Goal: Check status: Check status

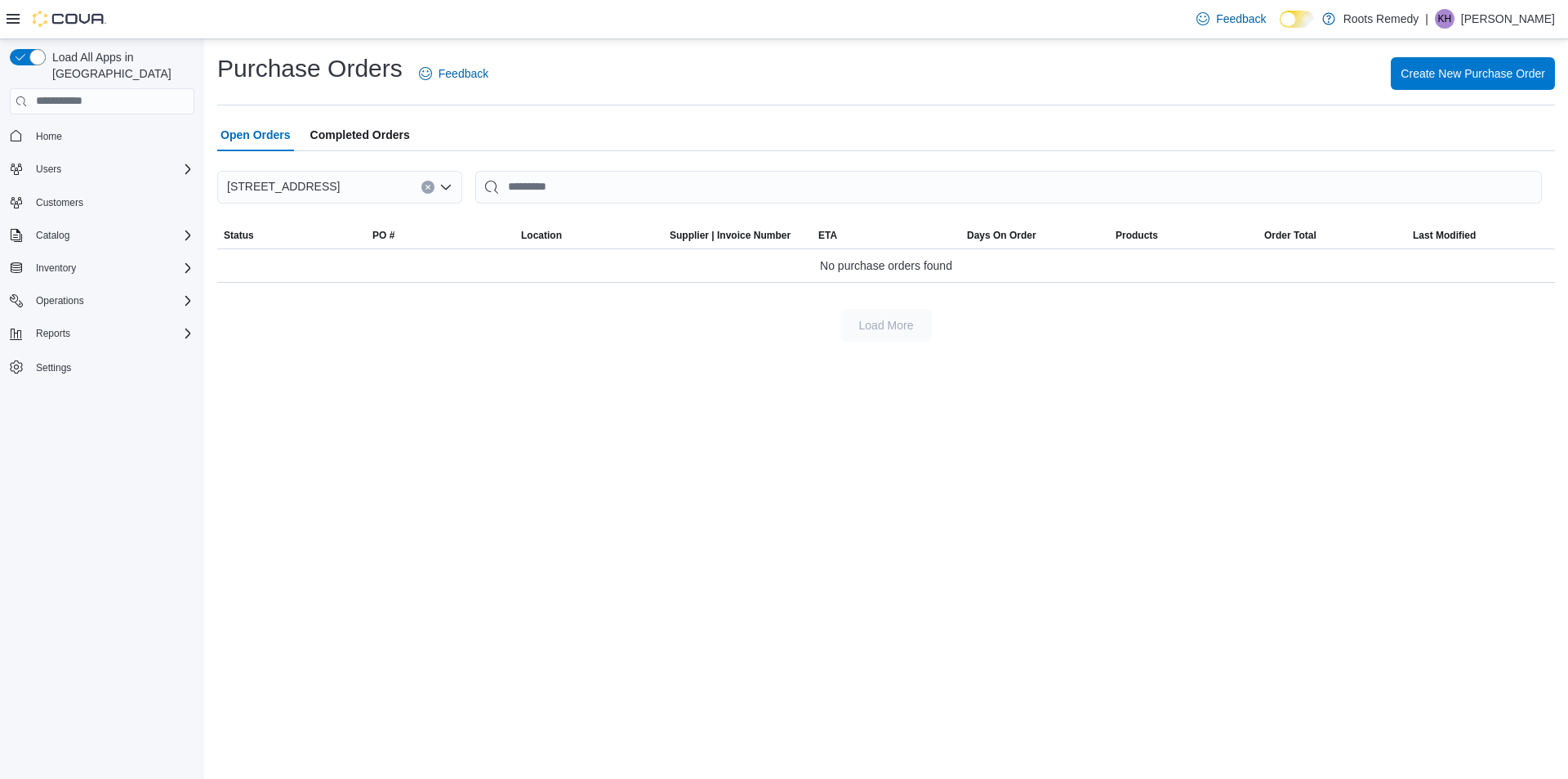
click at [386, 136] on span "Completed Orders" at bounding box center [360, 134] width 100 height 33
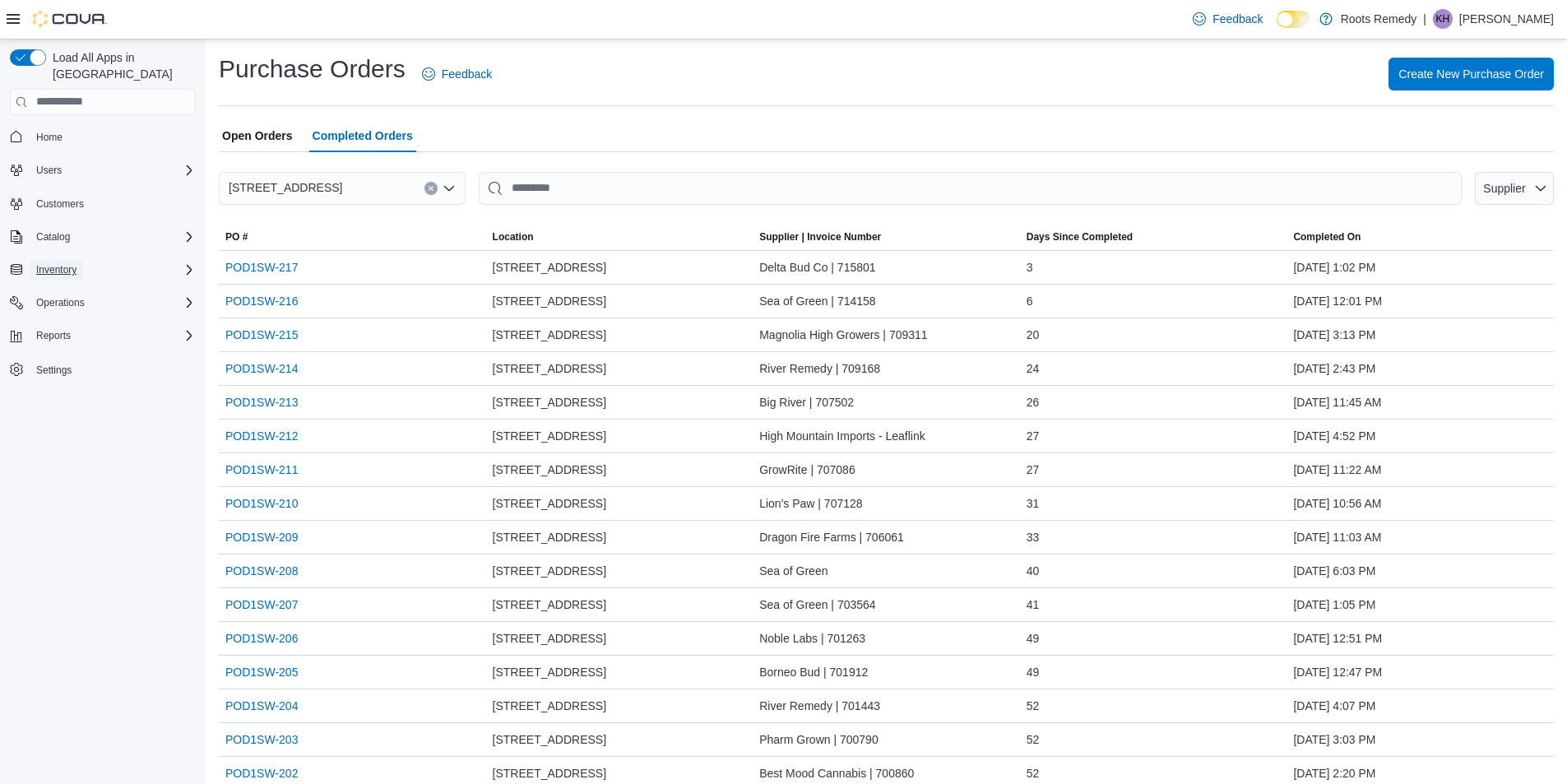
click at [66, 263] on span "Inventory" at bounding box center [57, 270] width 41 height 14
click at [62, 355] on span "Purchase Orders" at bounding box center [67, 362] width 75 height 14
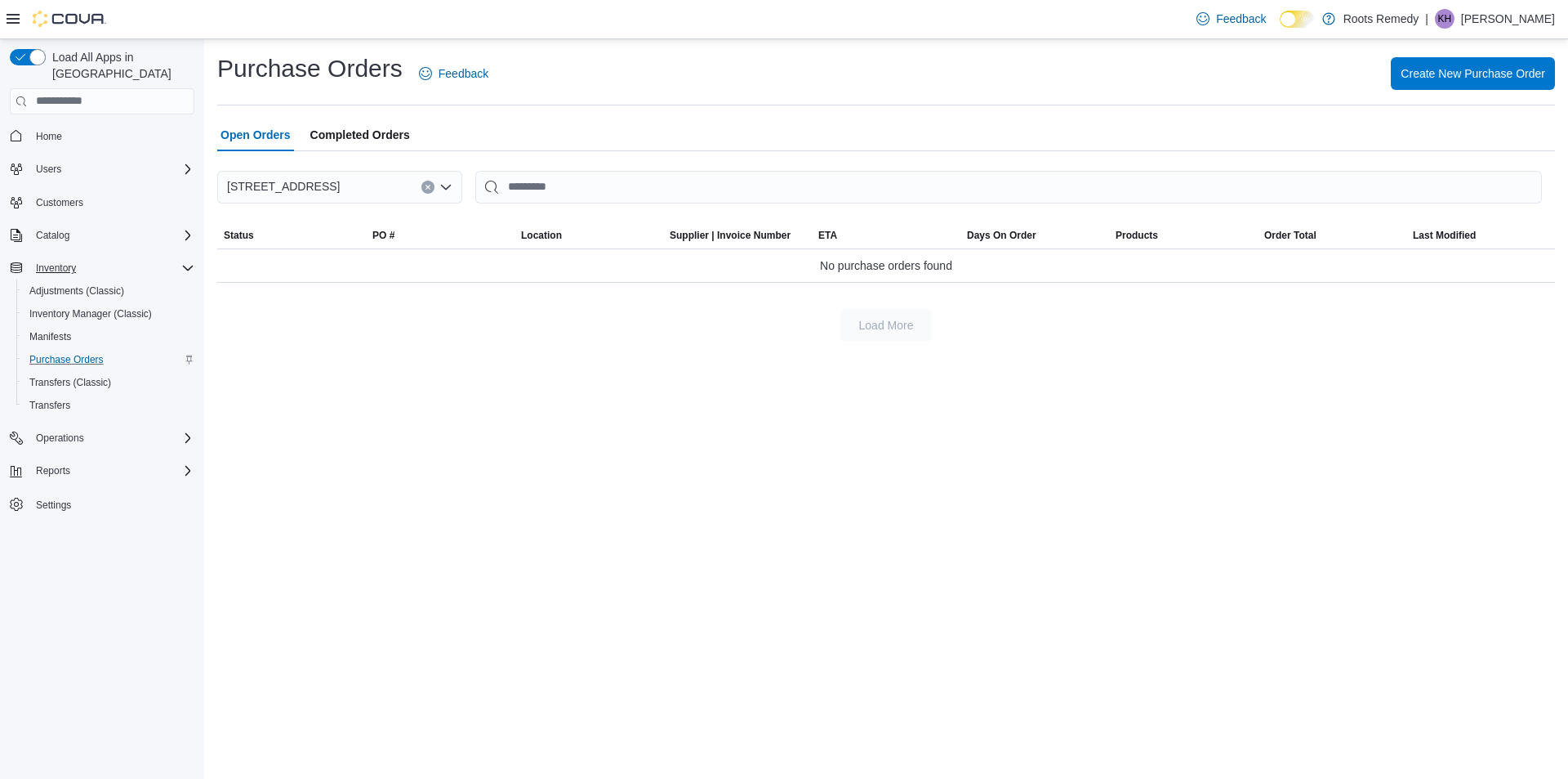
click at [355, 132] on span "Completed Orders" at bounding box center [360, 134] width 100 height 33
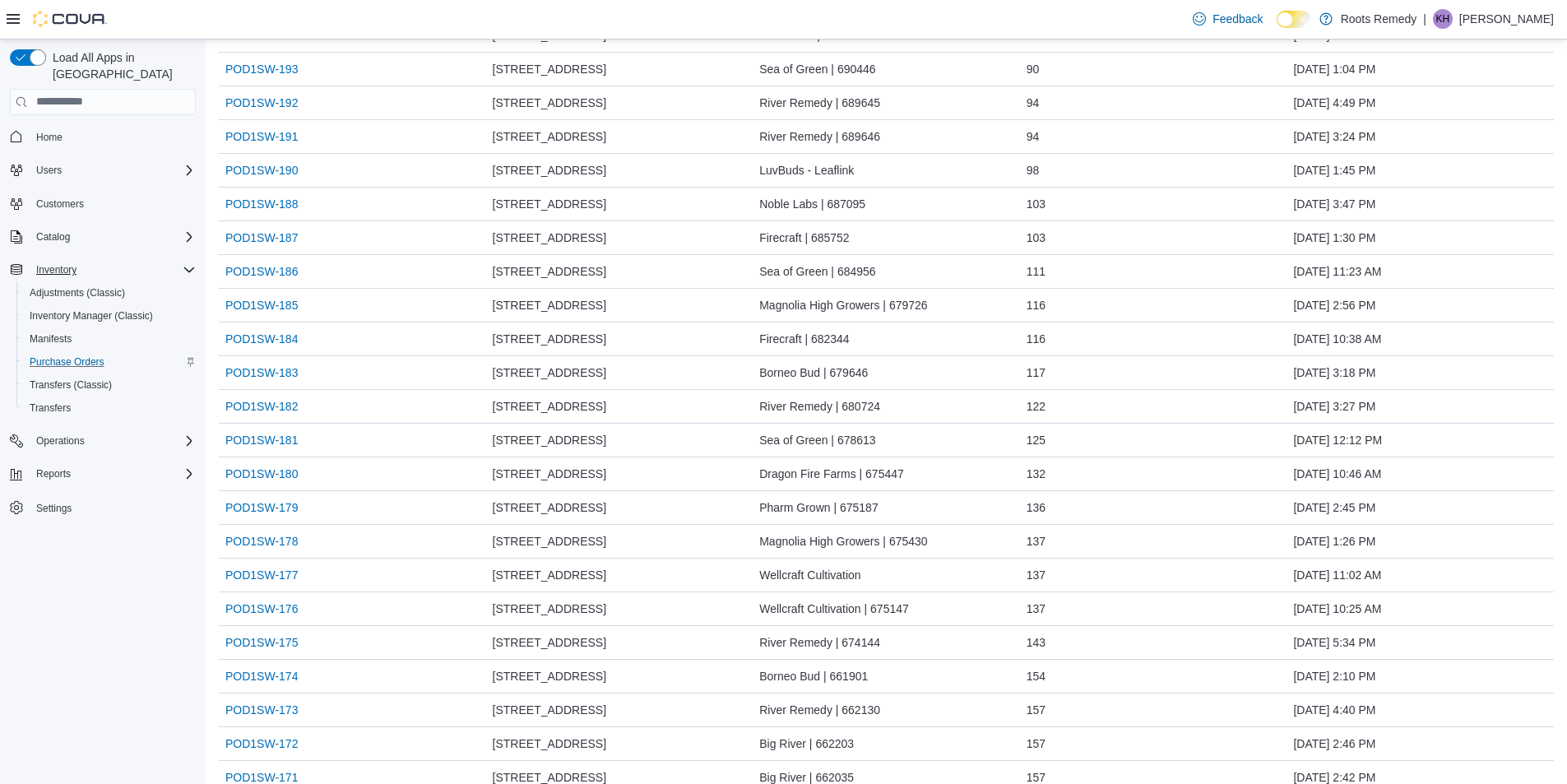
scroll to position [978, 0]
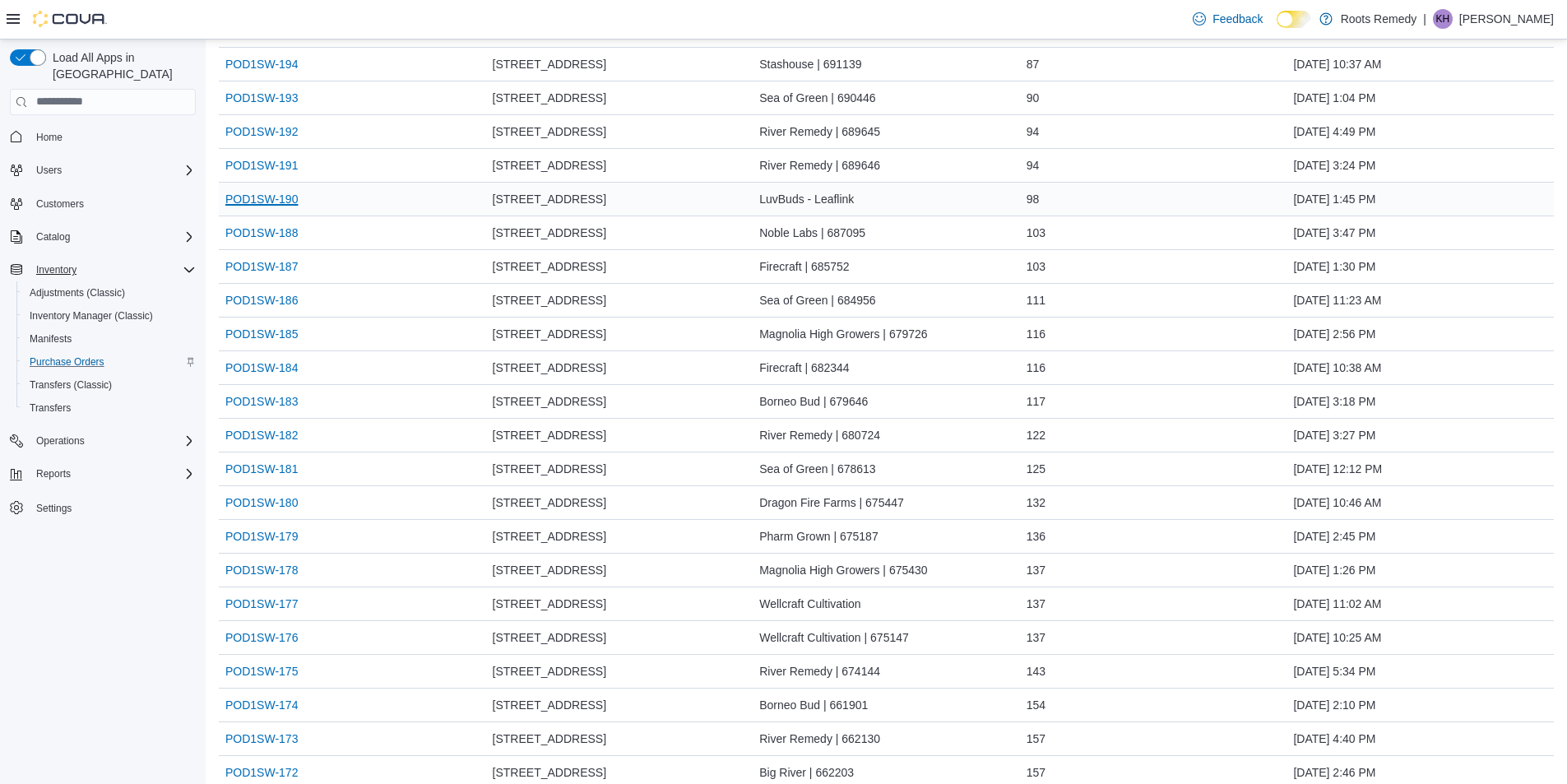
click at [243, 198] on link "POD1SW-190" at bounding box center [262, 198] width 73 height 19
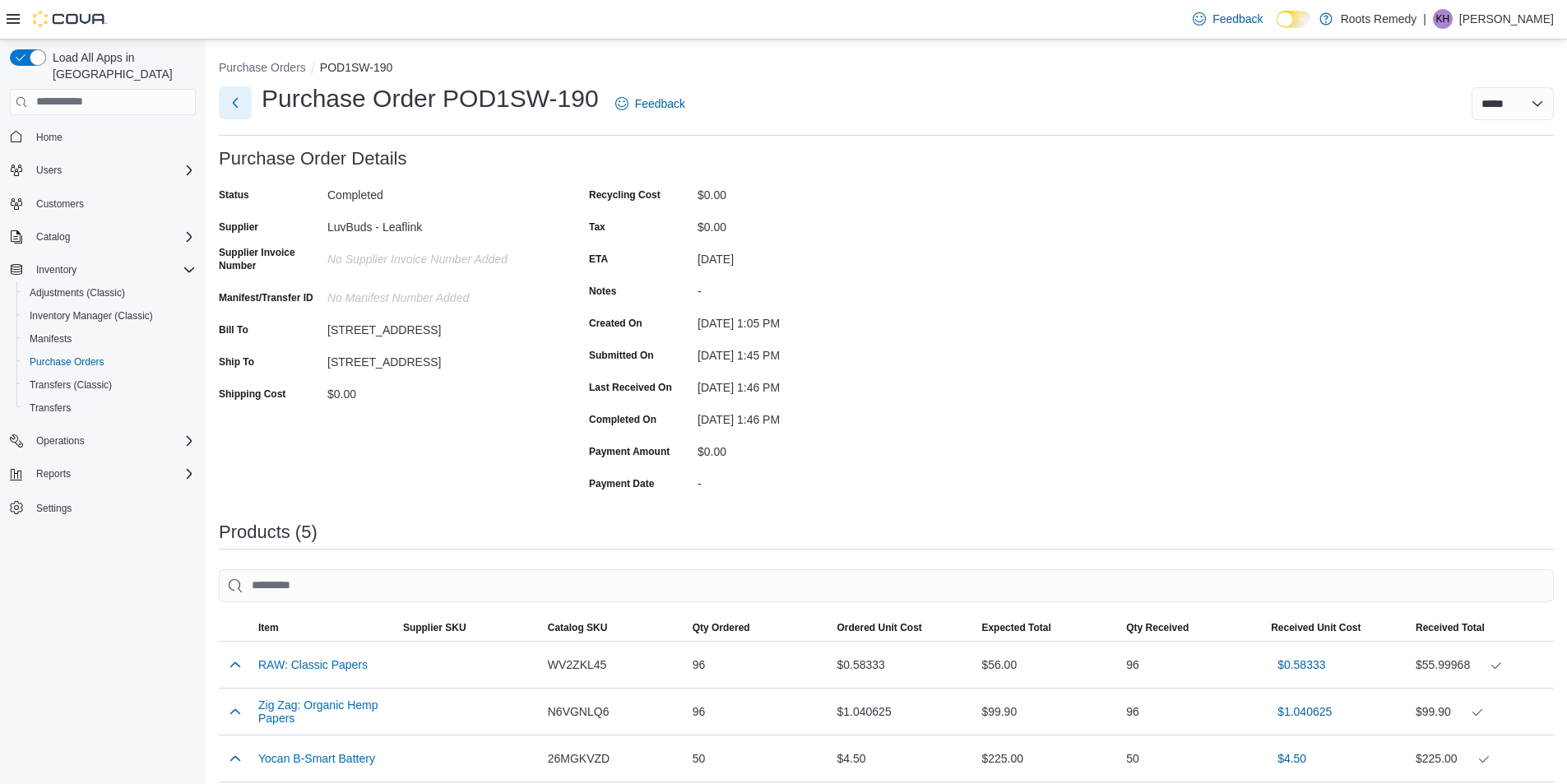
click at [231, 109] on button "Next" at bounding box center [235, 102] width 33 height 33
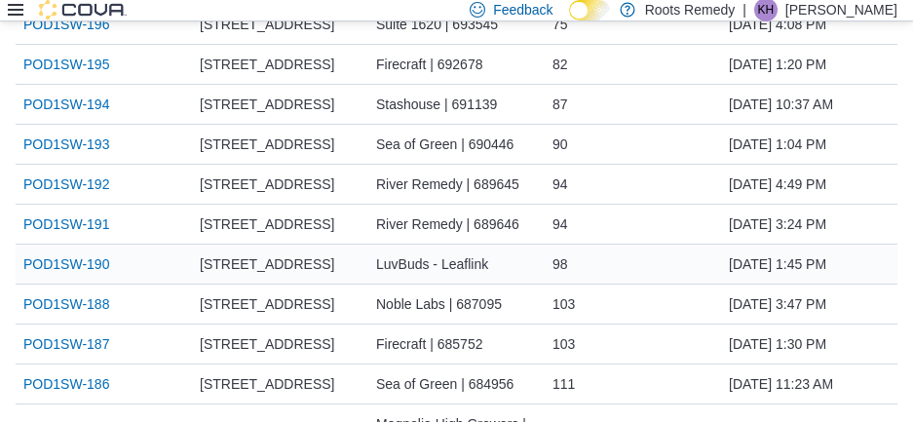
scroll to position [1316, 0]
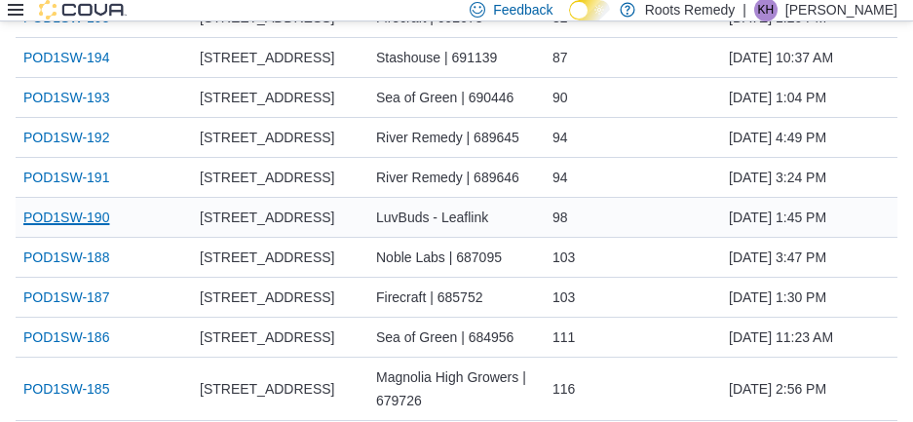
click at [88, 206] on link "POD1SW-190" at bounding box center [66, 217] width 86 height 23
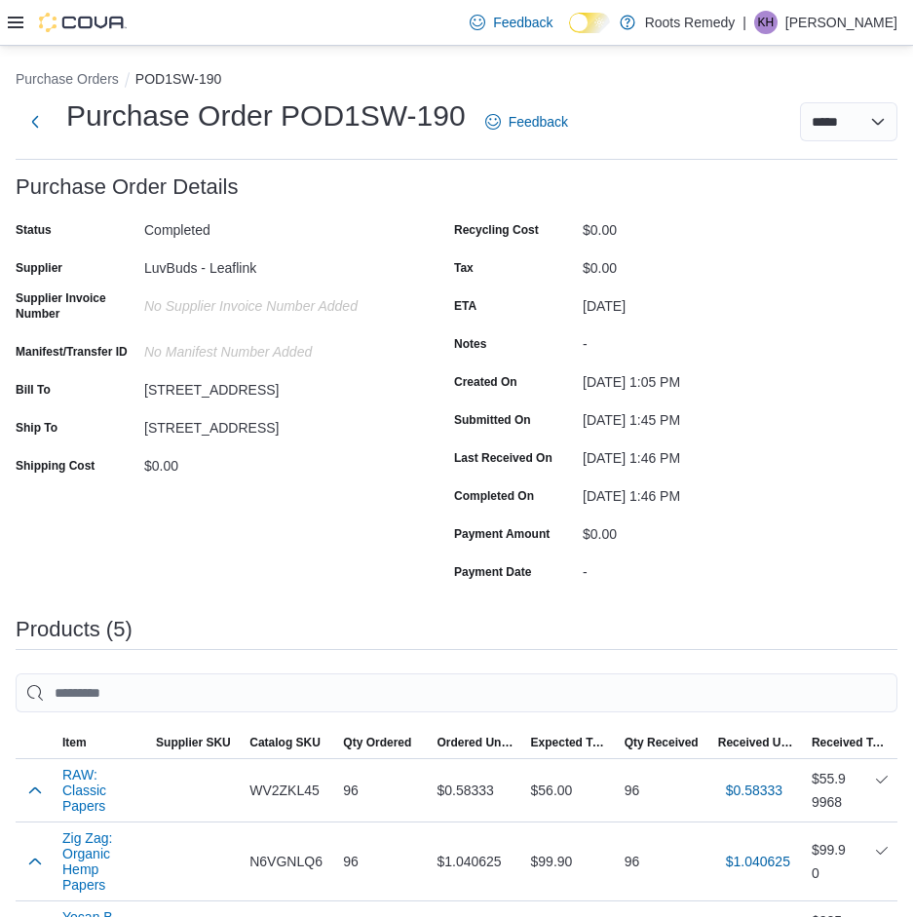
scroll to position [453, 0]
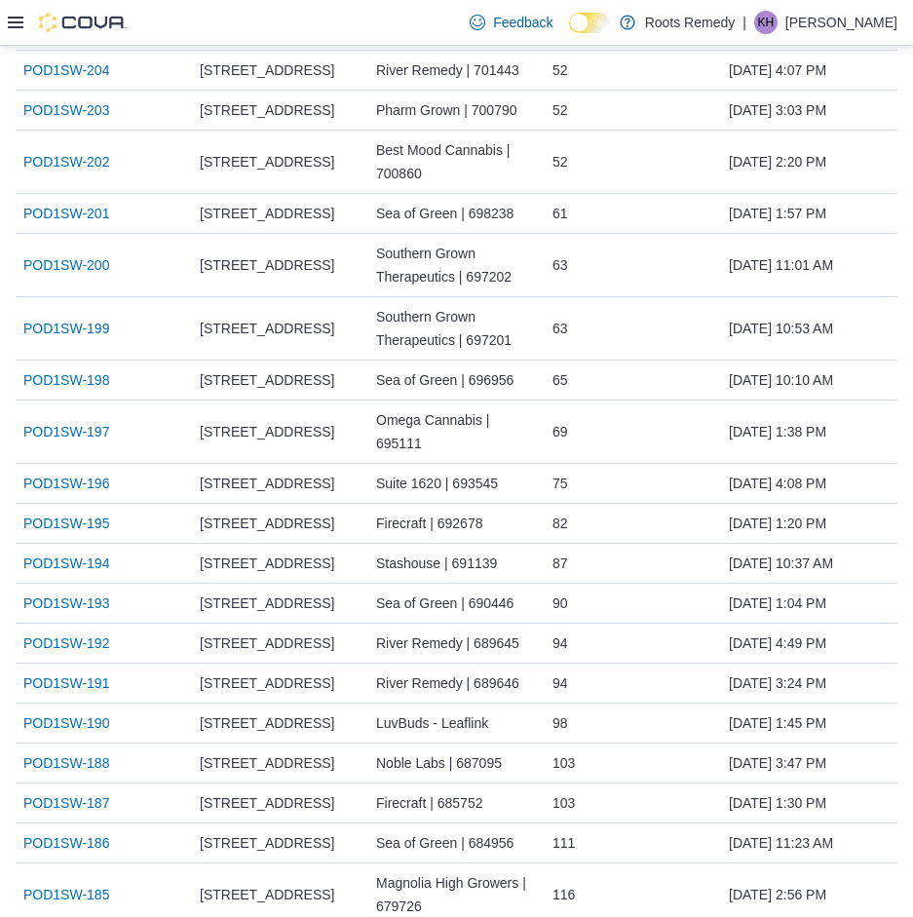
scroll to position [877, 0]
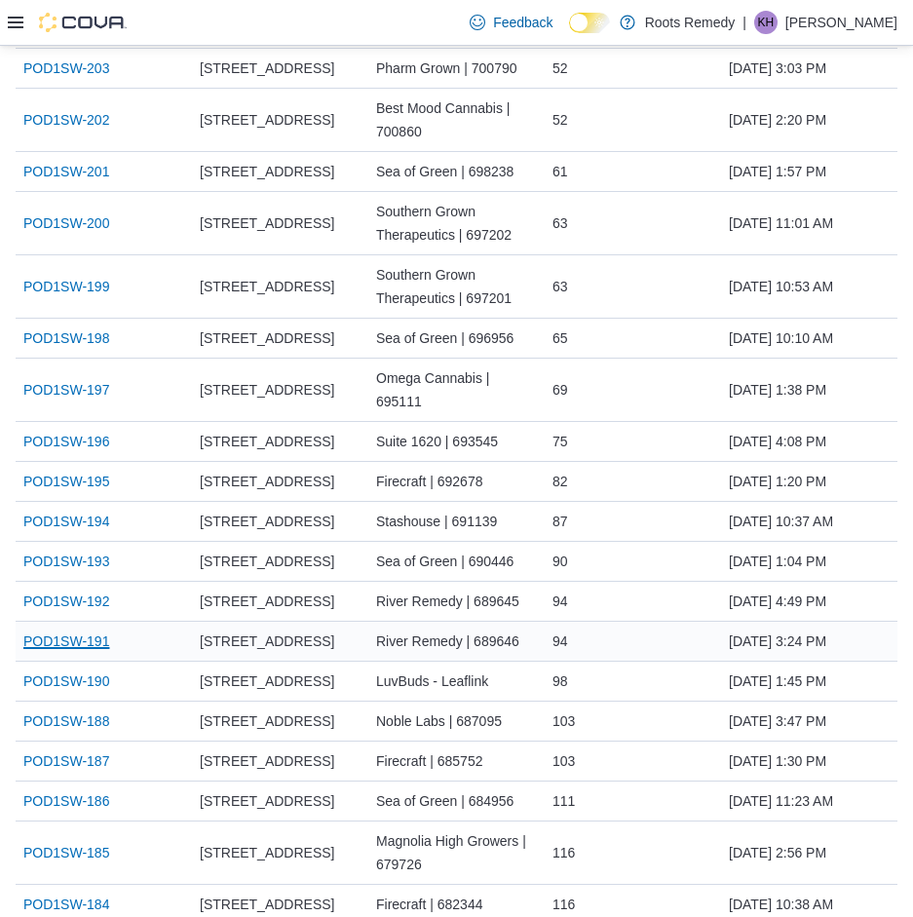
click at [87, 629] on link "POD1SW-191" at bounding box center [66, 640] width 86 height 23
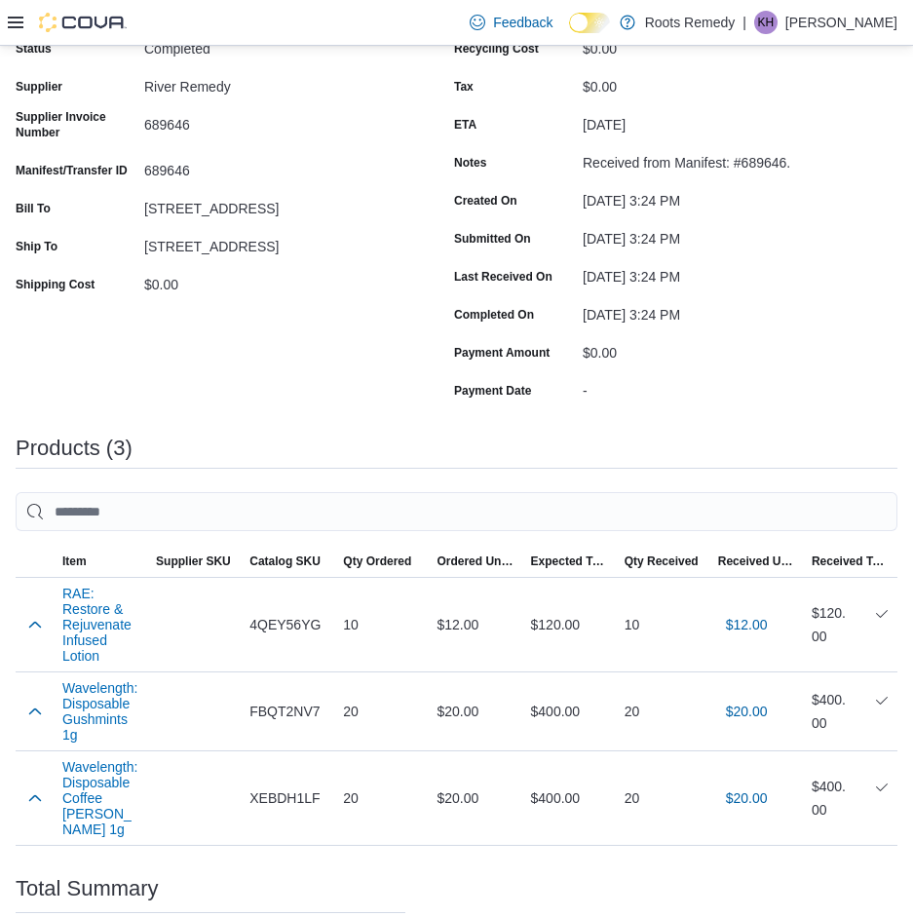
scroll to position [373, 0]
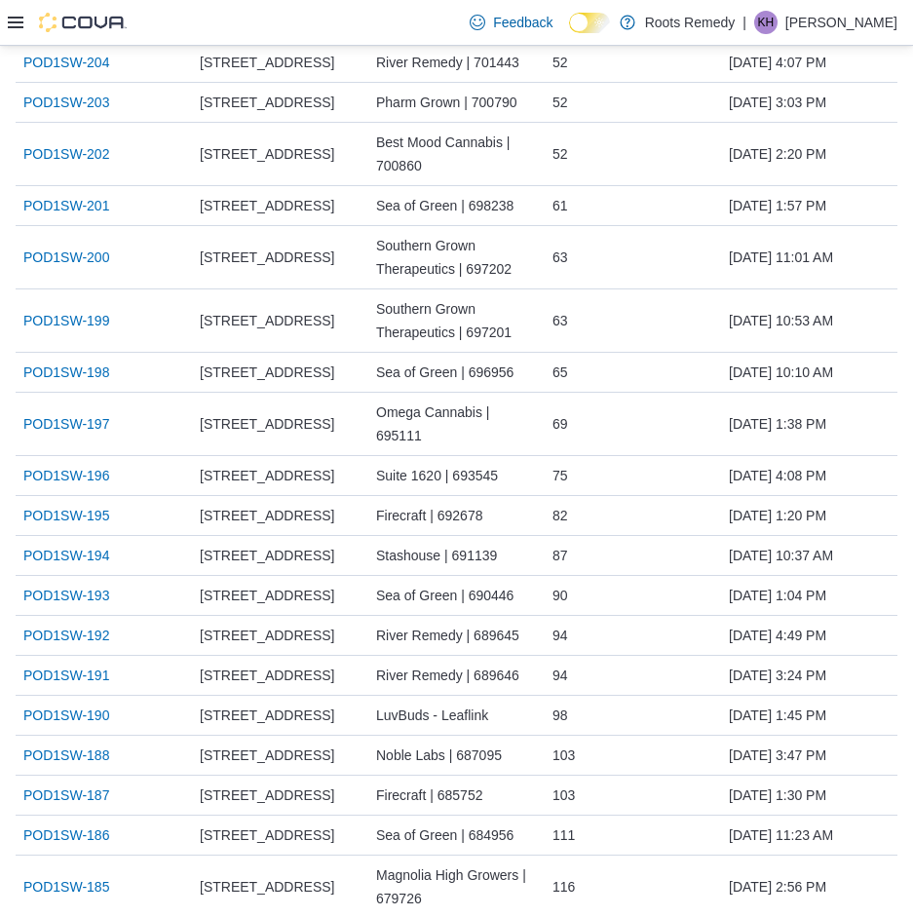
scroll to position [877, 0]
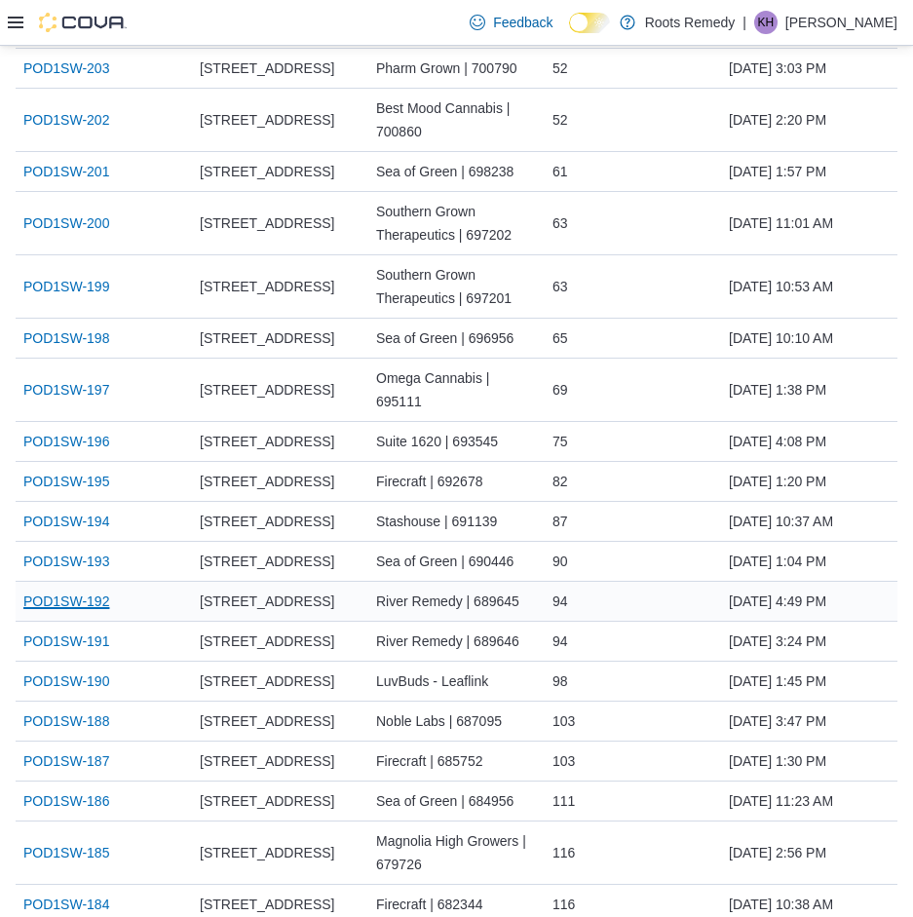
click at [48, 589] on link "POD1SW-192" at bounding box center [66, 600] width 86 height 23
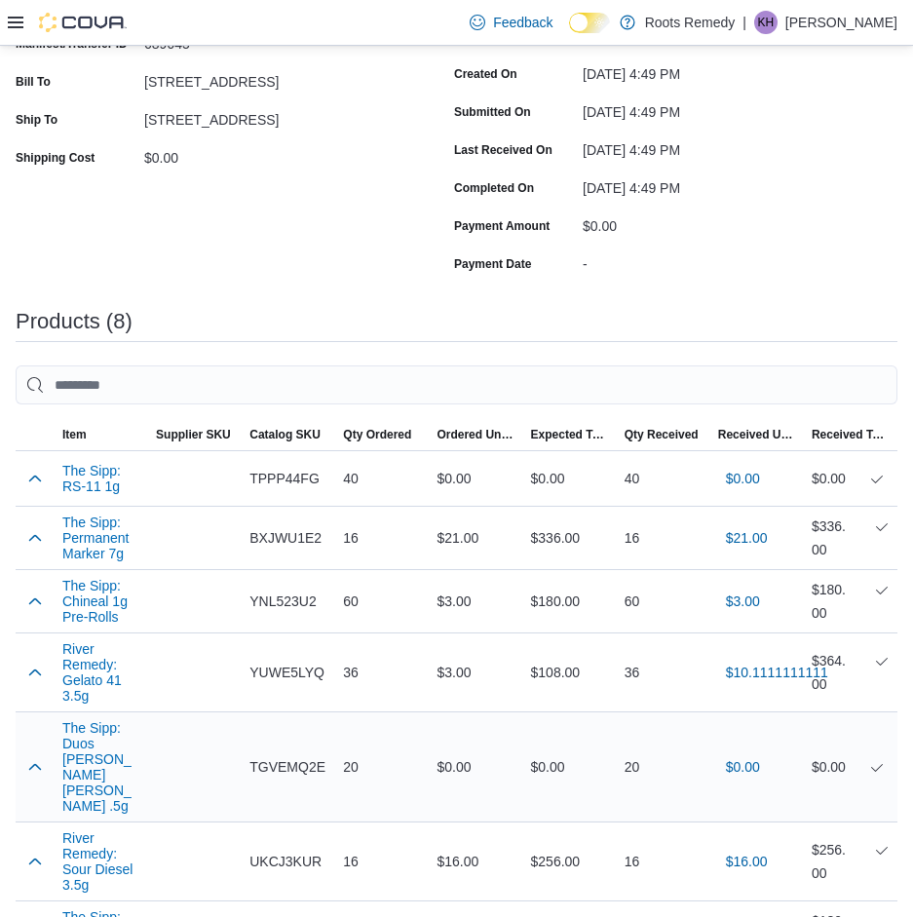
scroll to position [682, 0]
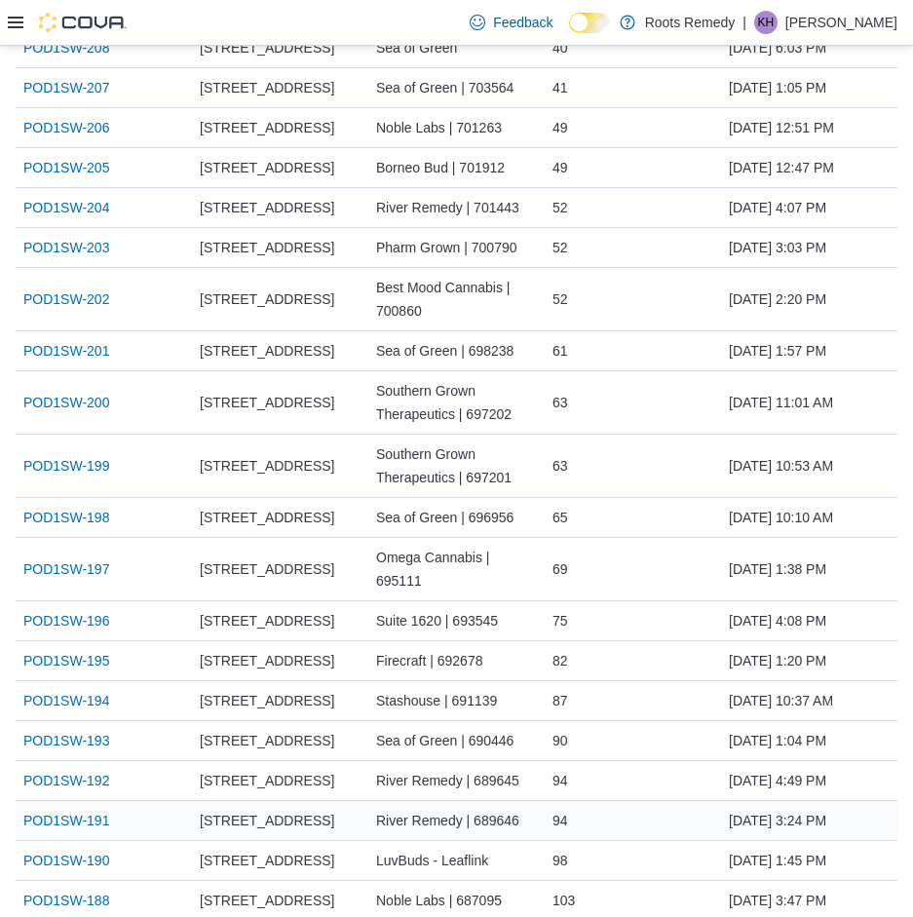
scroll to position [877, 0]
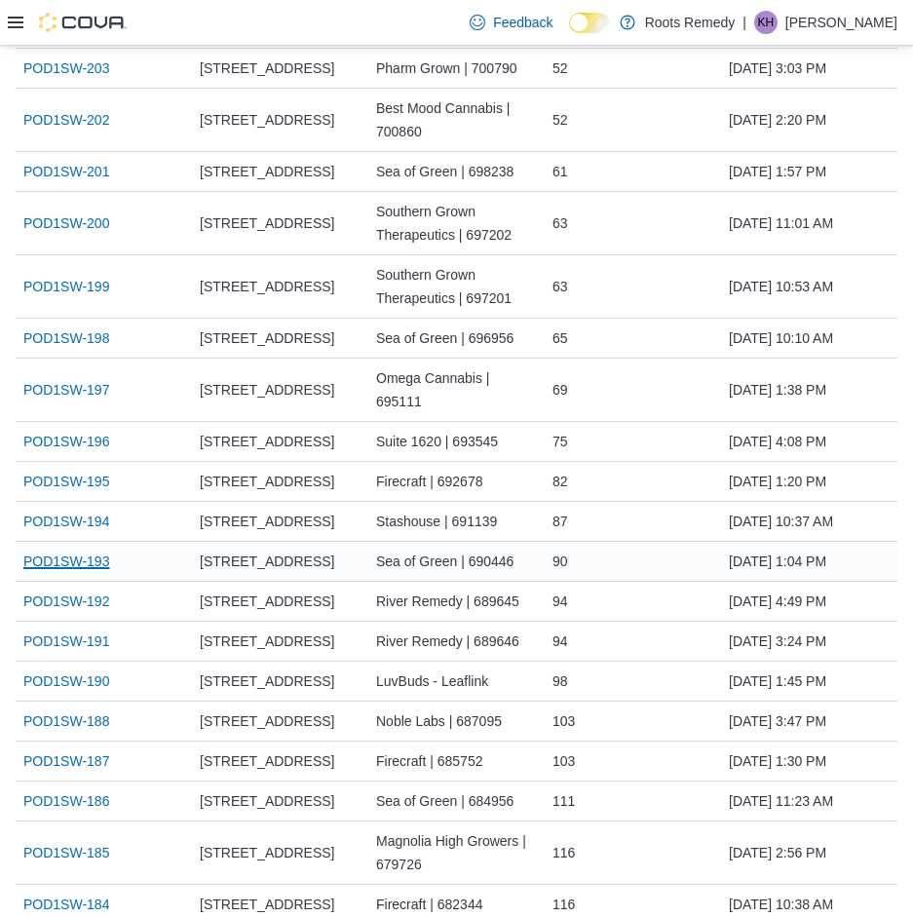
click at [92, 550] on link "POD1SW-193" at bounding box center [66, 561] width 86 height 23
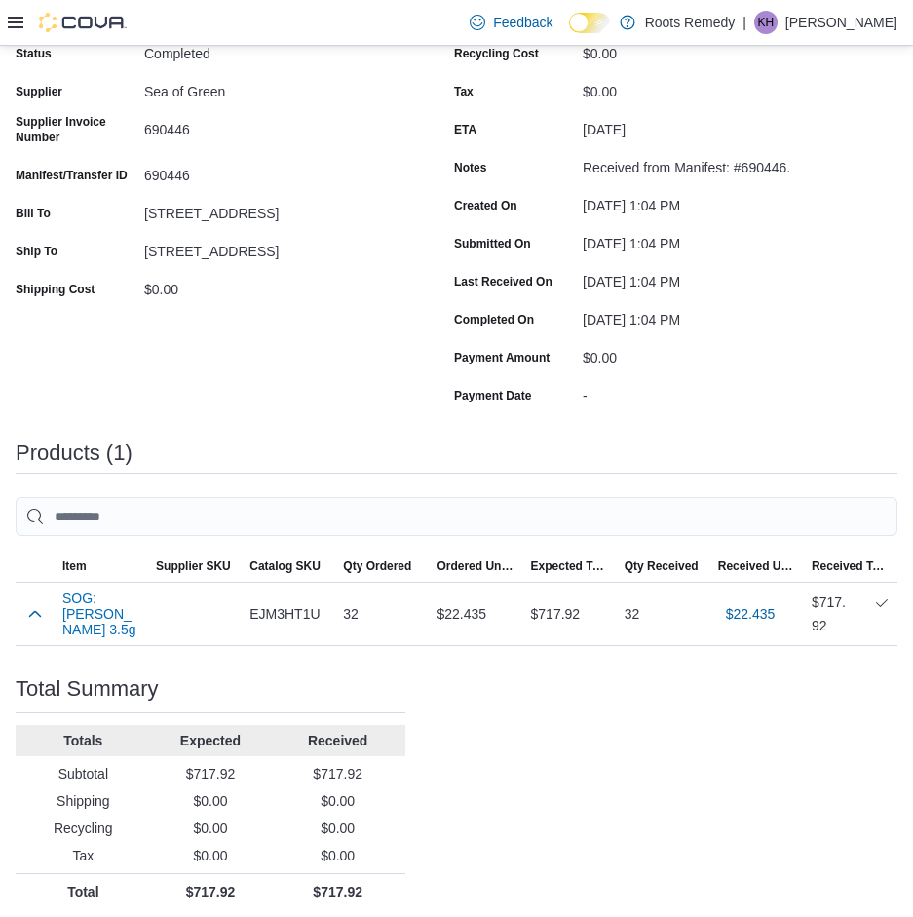
scroll to position [184, 0]
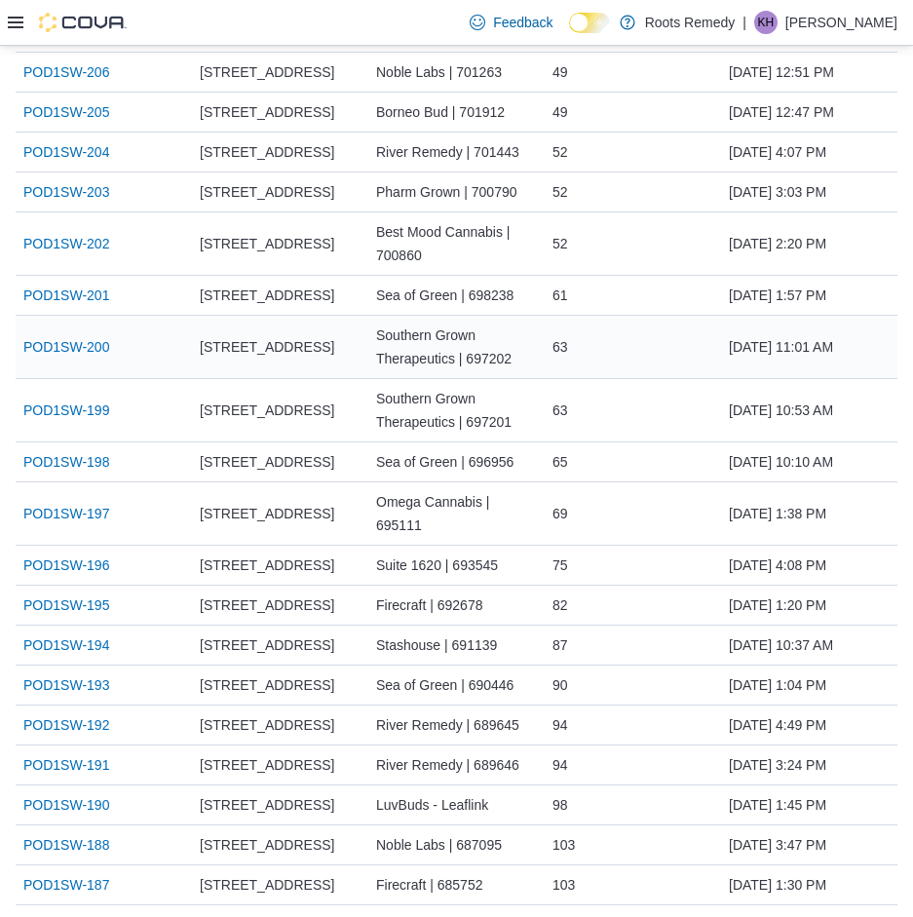
scroll to position [779, 0]
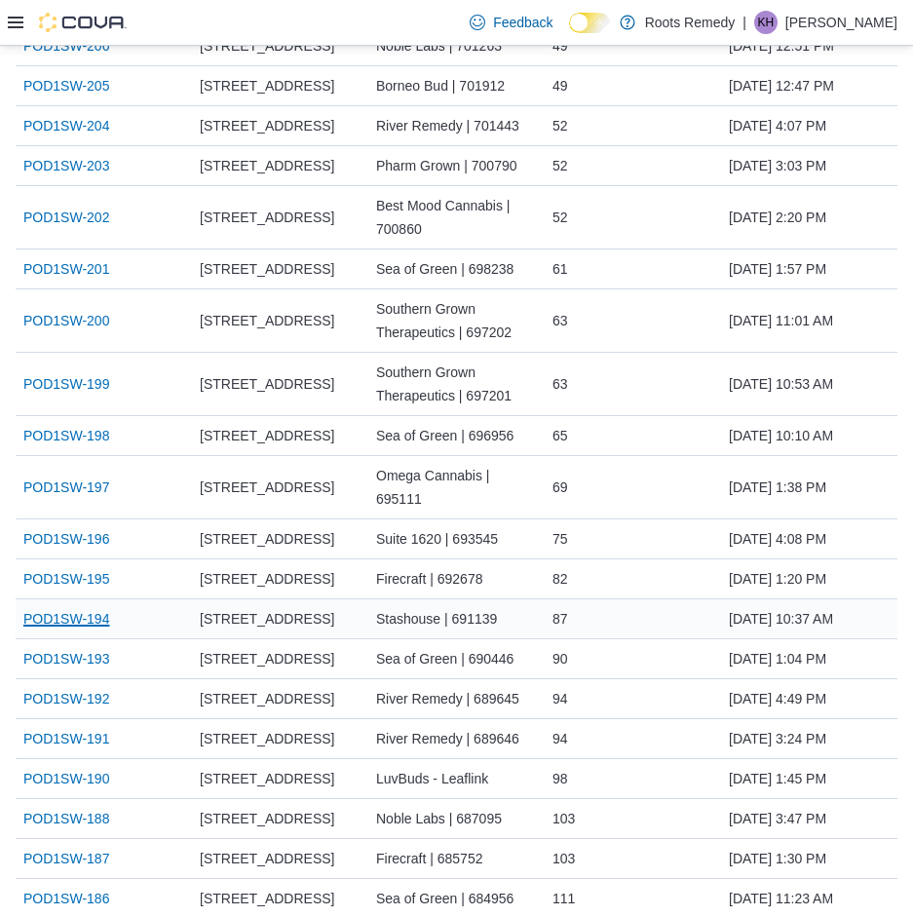
click at [78, 607] on link "POD1SW-194" at bounding box center [66, 618] width 86 height 23
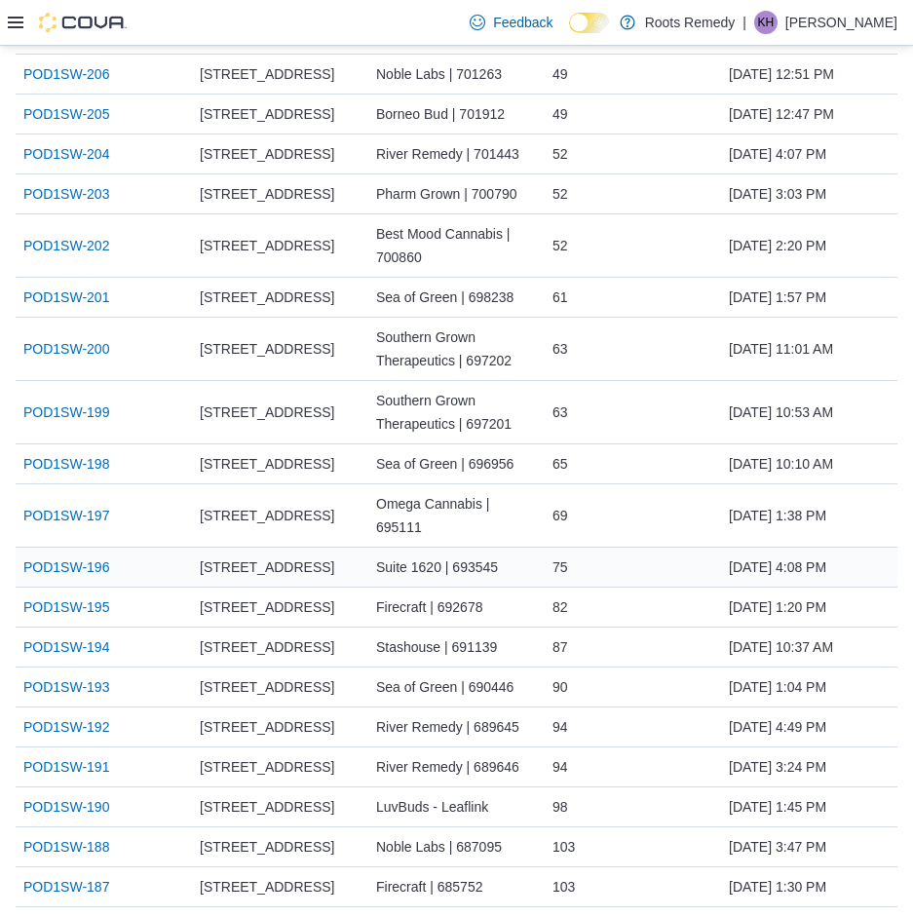
scroll to position [779, 0]
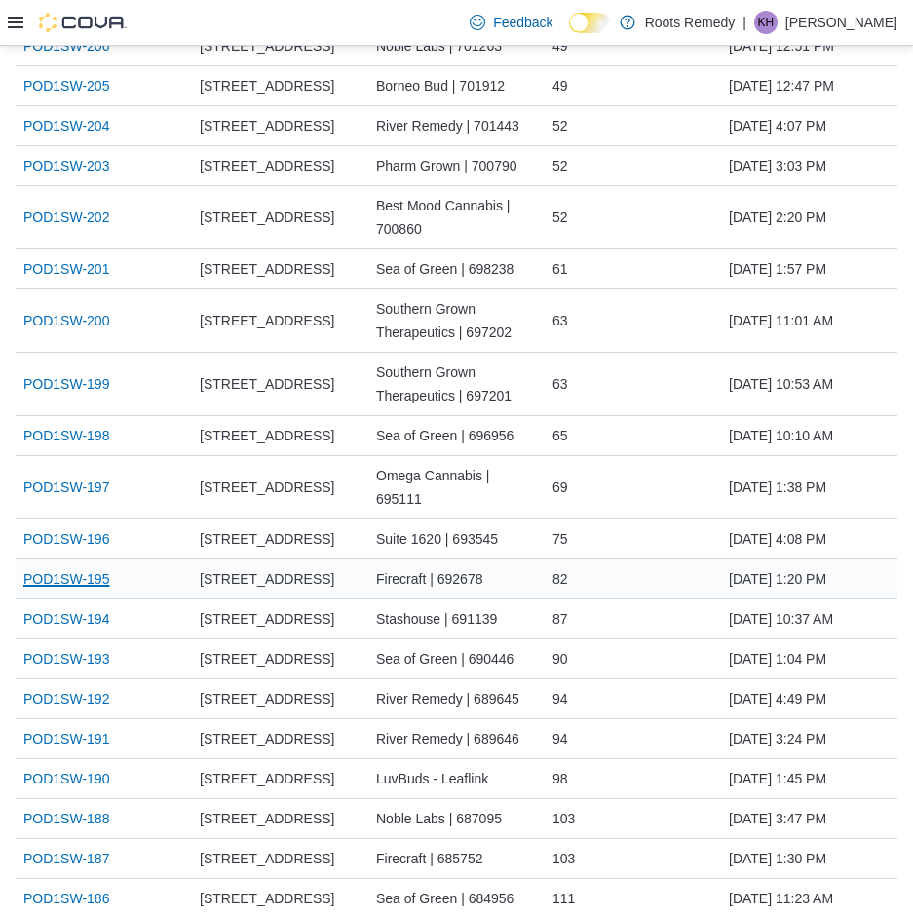
click at [105, 567] on link "POD1SW-195" at bounding box center [66, 578] width 86 height 23
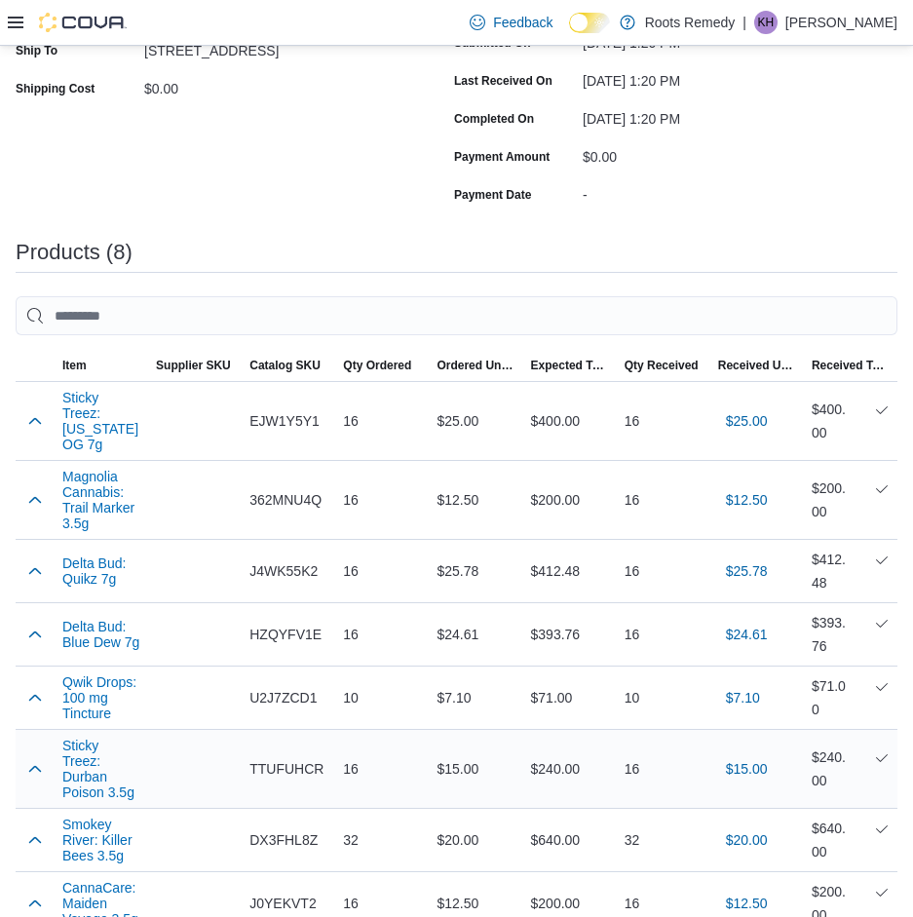
scroll to position [643, 0]
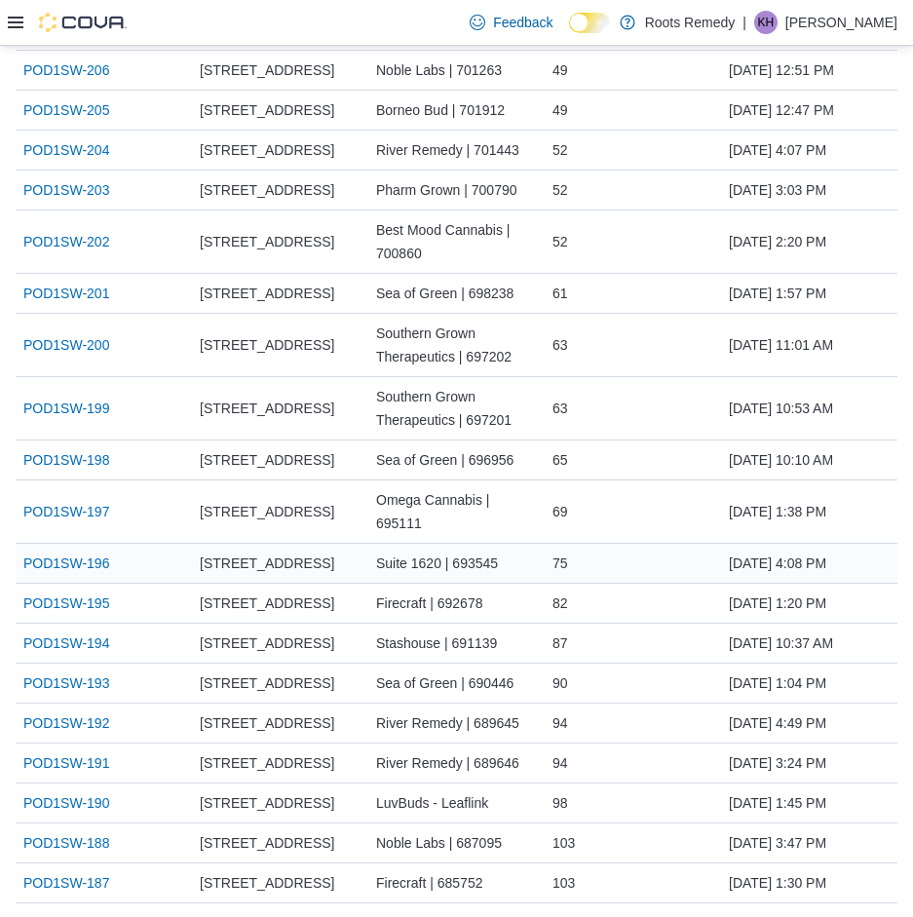
scroll to position [779, 0]
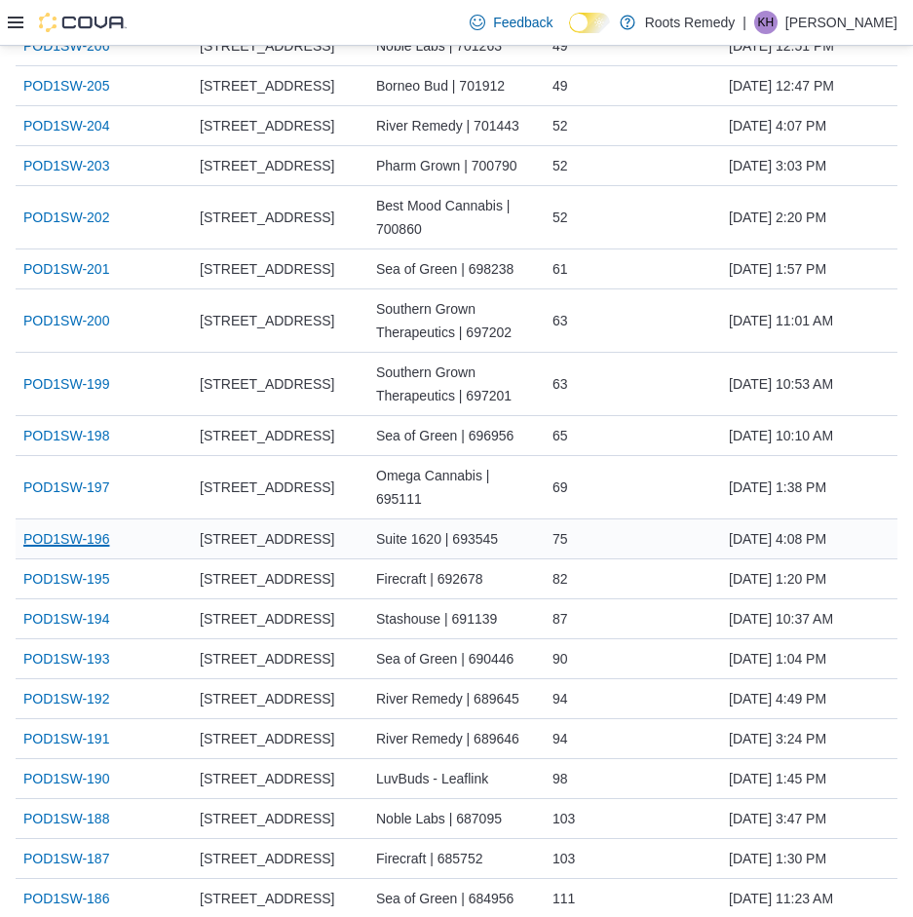
click at [89, 527] on link "POD1SW-196" at bounding box center [66, 538] width 86 height 23
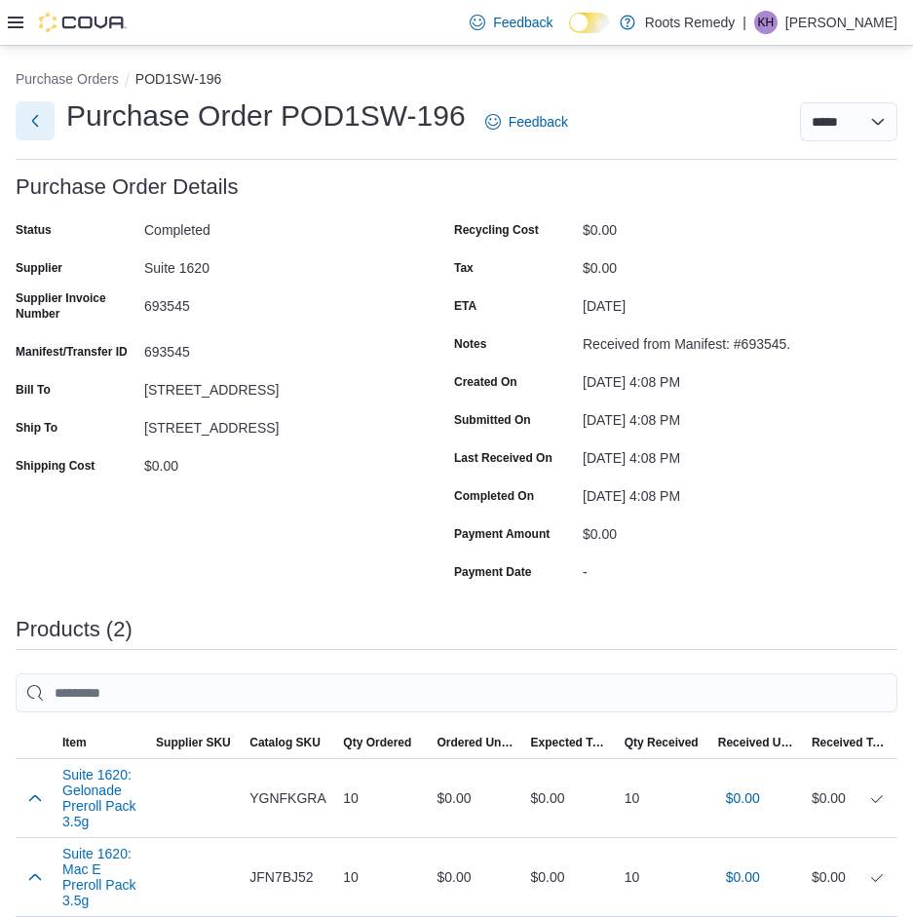
click at [42, 123] on button "Next" at bounding box center [35, 120] width 39 height 39
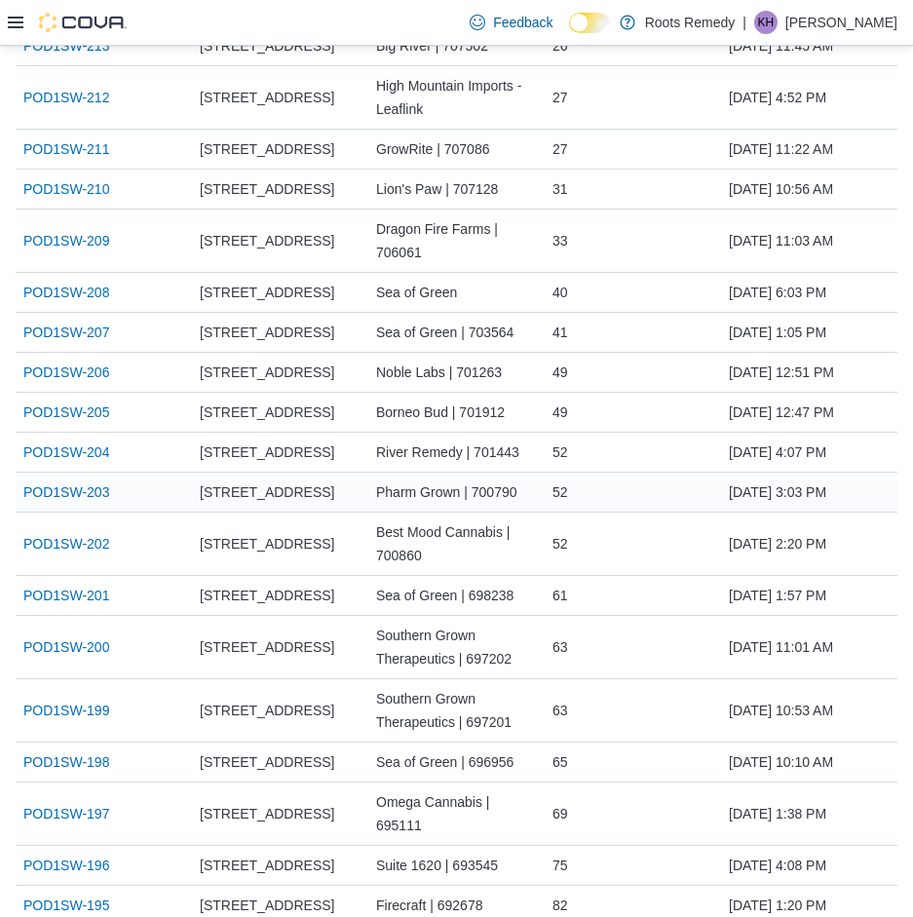
scroll to position [487, 0]
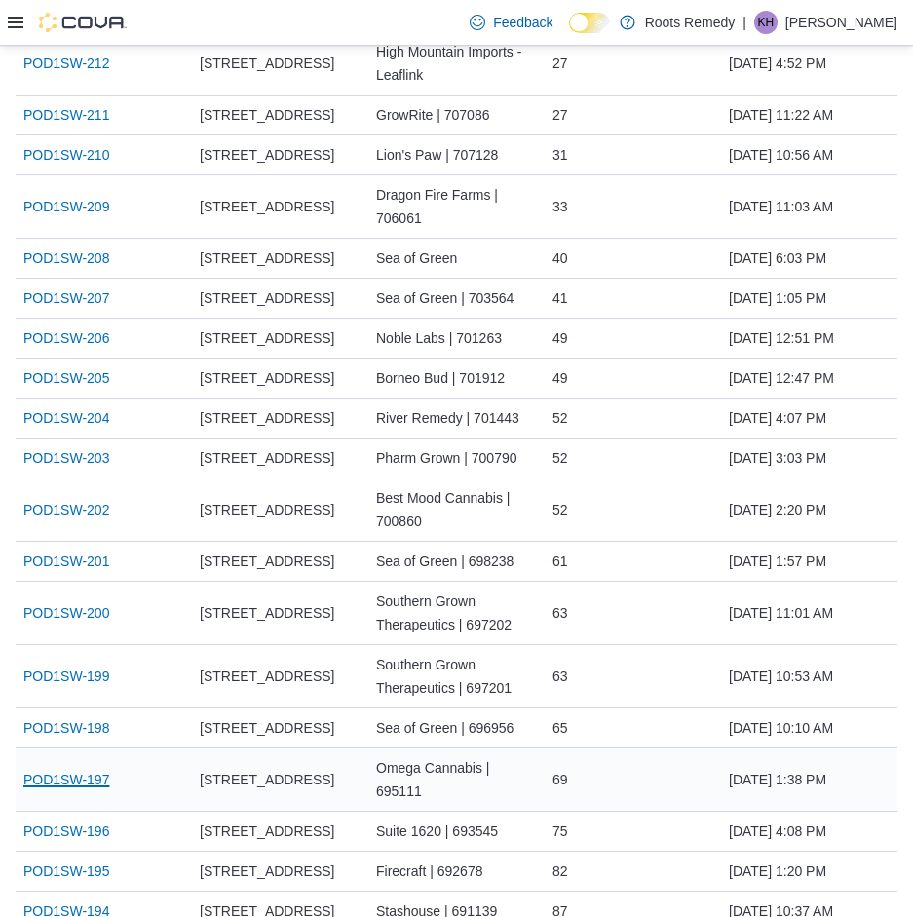
click at [73, 768] on link "POD1SW-197" at bounding box center [66, 779] width 86 height 23
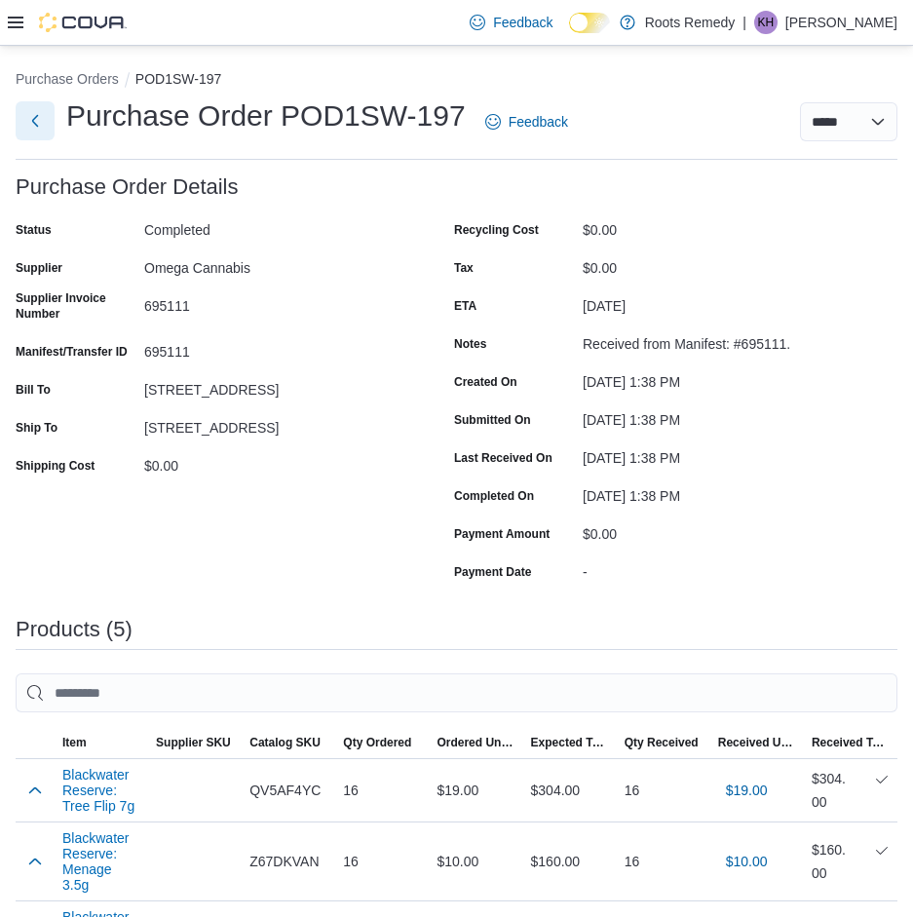
click at [39, 126] on button "Next" at bounding box center [35, 120] width 39 height 39
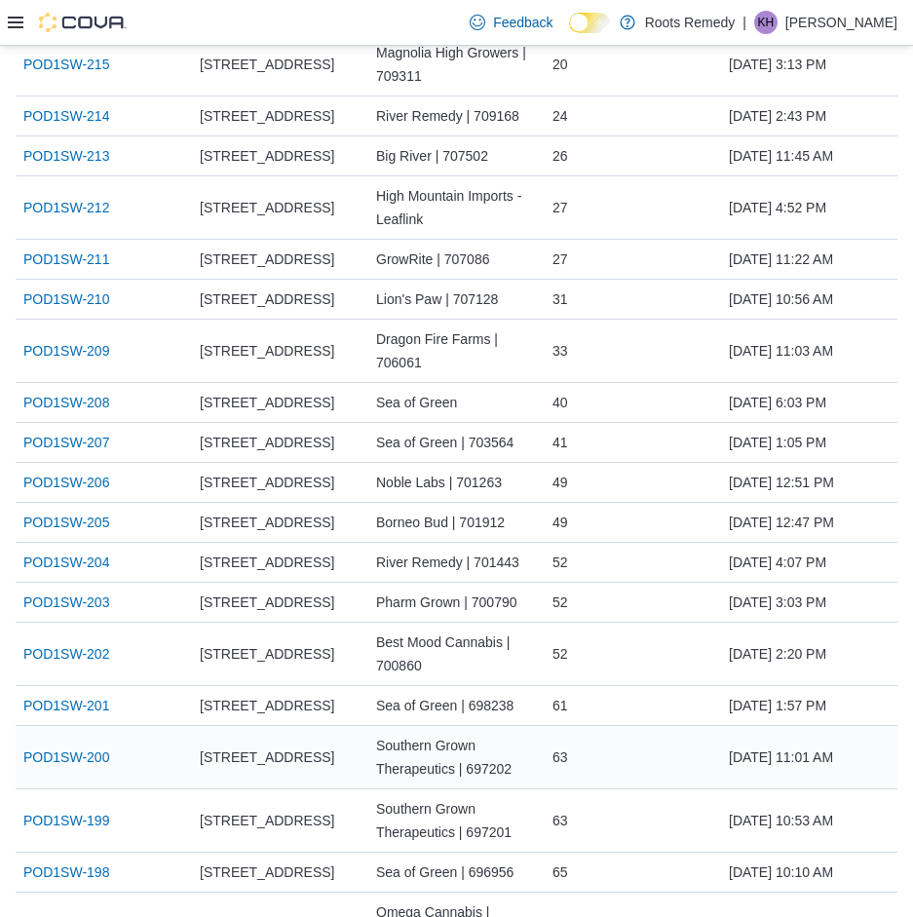
scroll to position [390, 0]
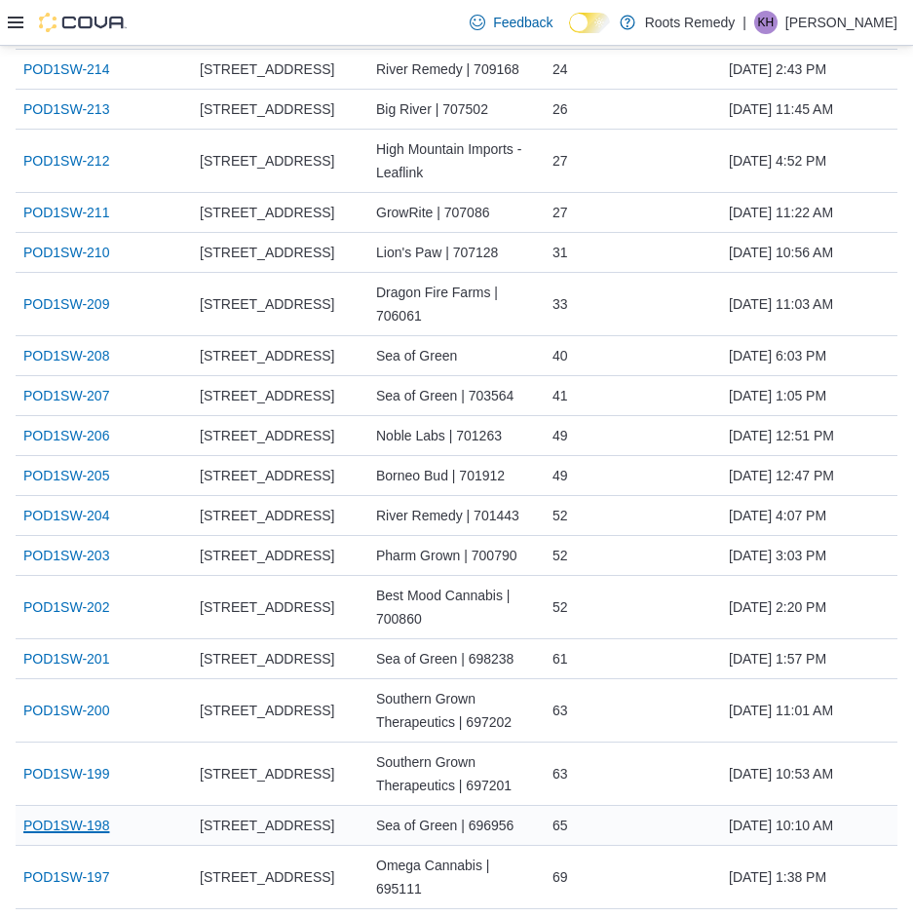
click at [96, 824] on link "POD1SW-198" at bounding box center [66, 825] width 86 height 23
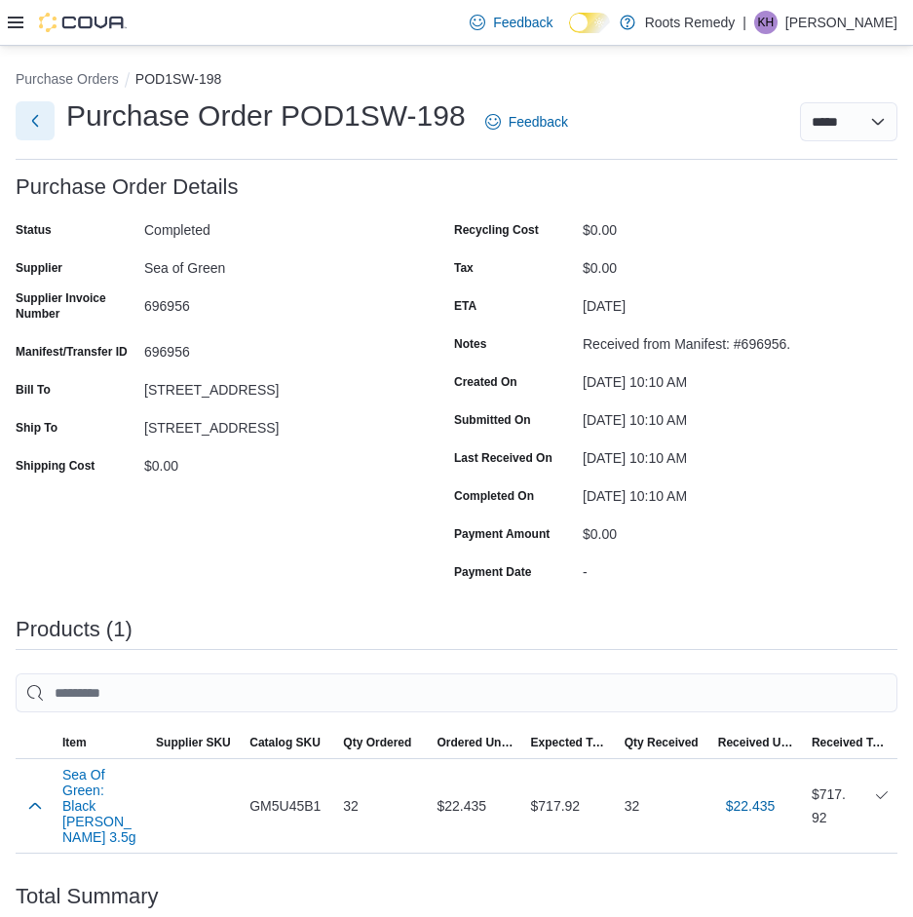
click at [28, 122] on button "Next" at bounding box center [35, 120] width 39 height 39
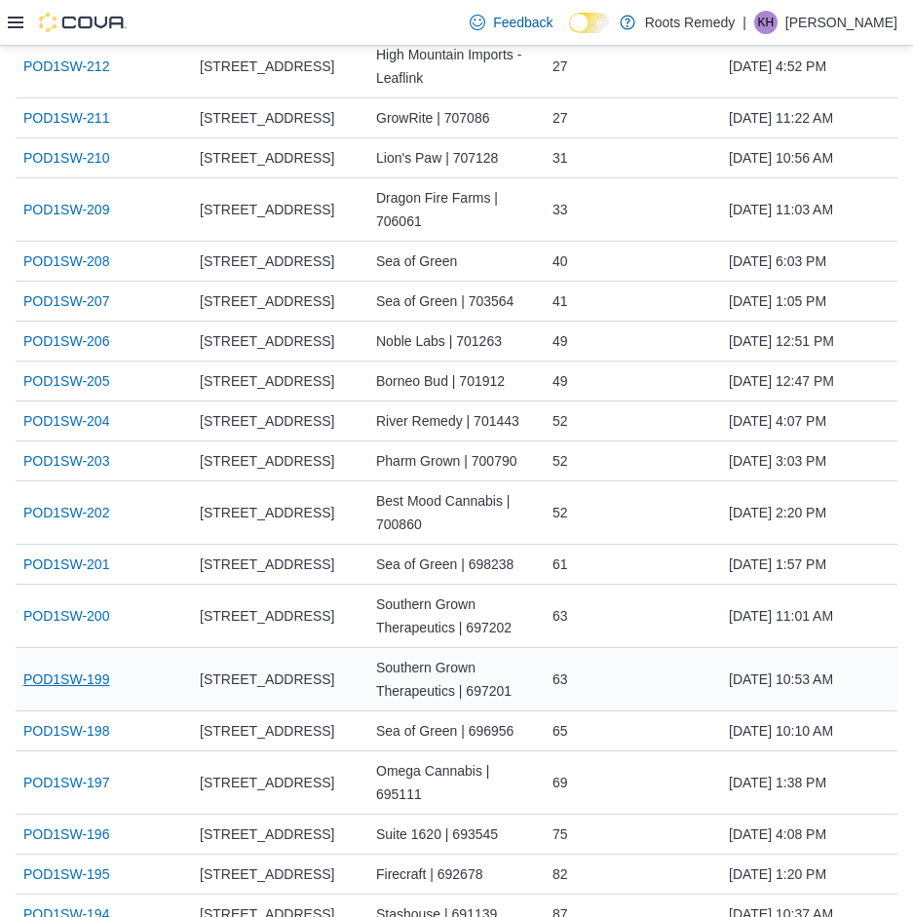
scroll to position [487, 0]
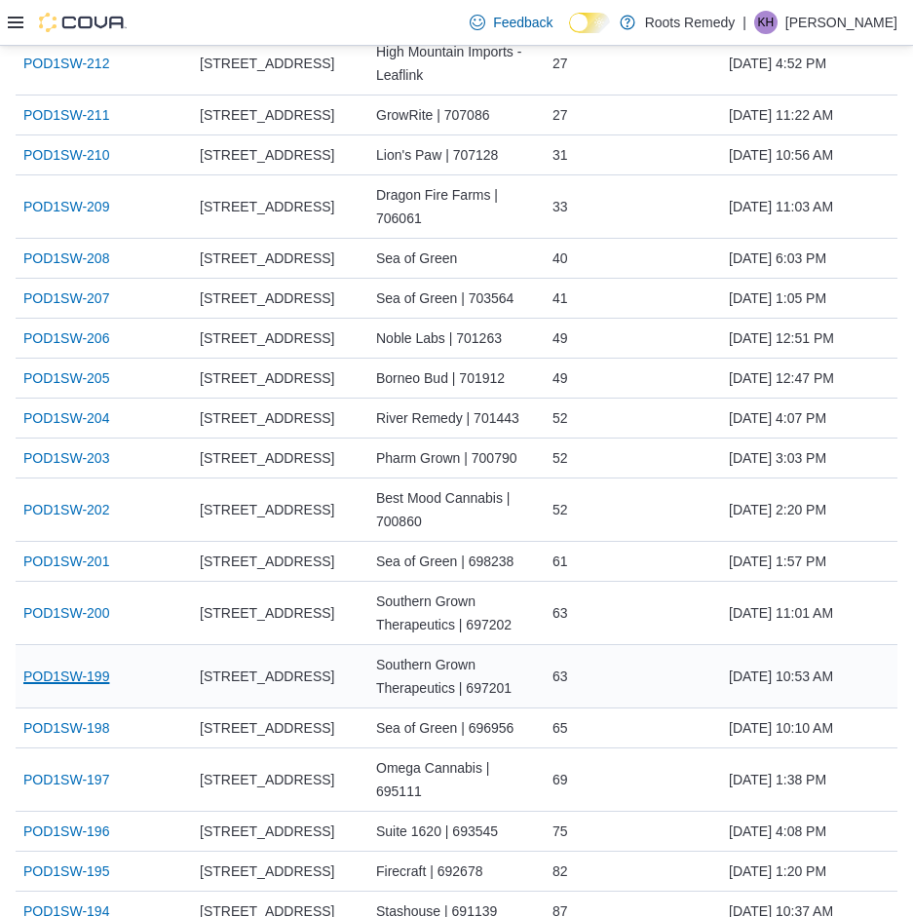
click at [91, 679] on link "POD1SW-199" at bounding box center [66, 675] width 86 height 23
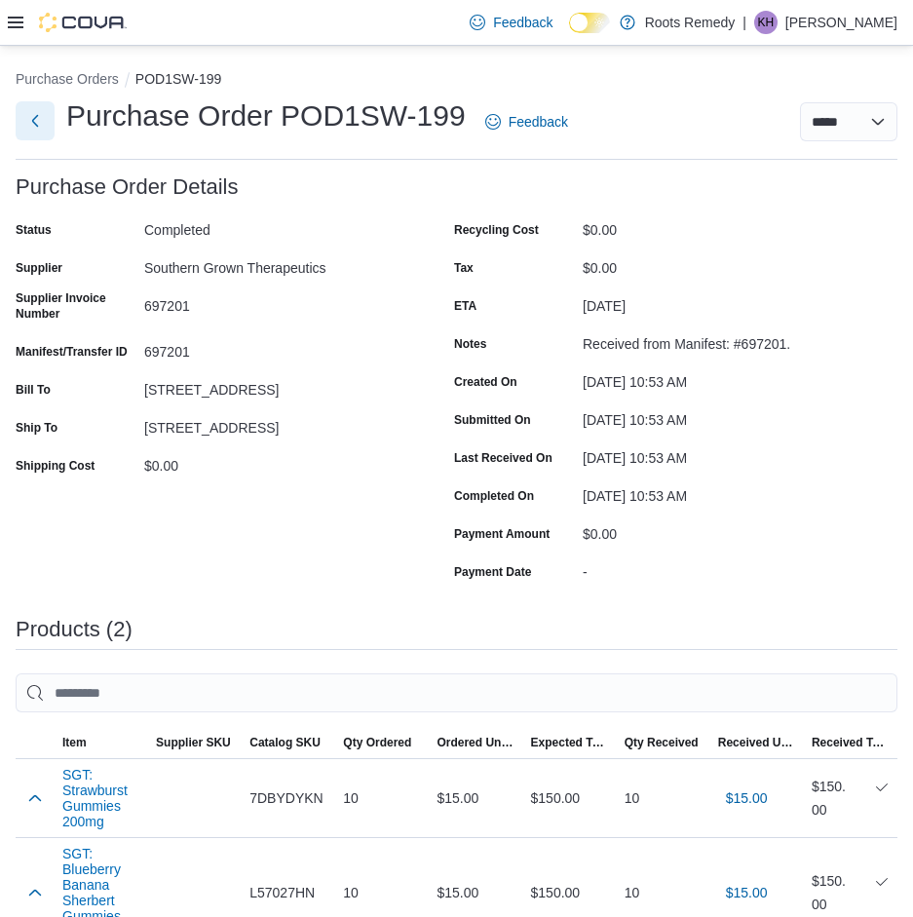
click at [36, 118] on button "Next" at bounding box center [35, 120] width 39 height 39
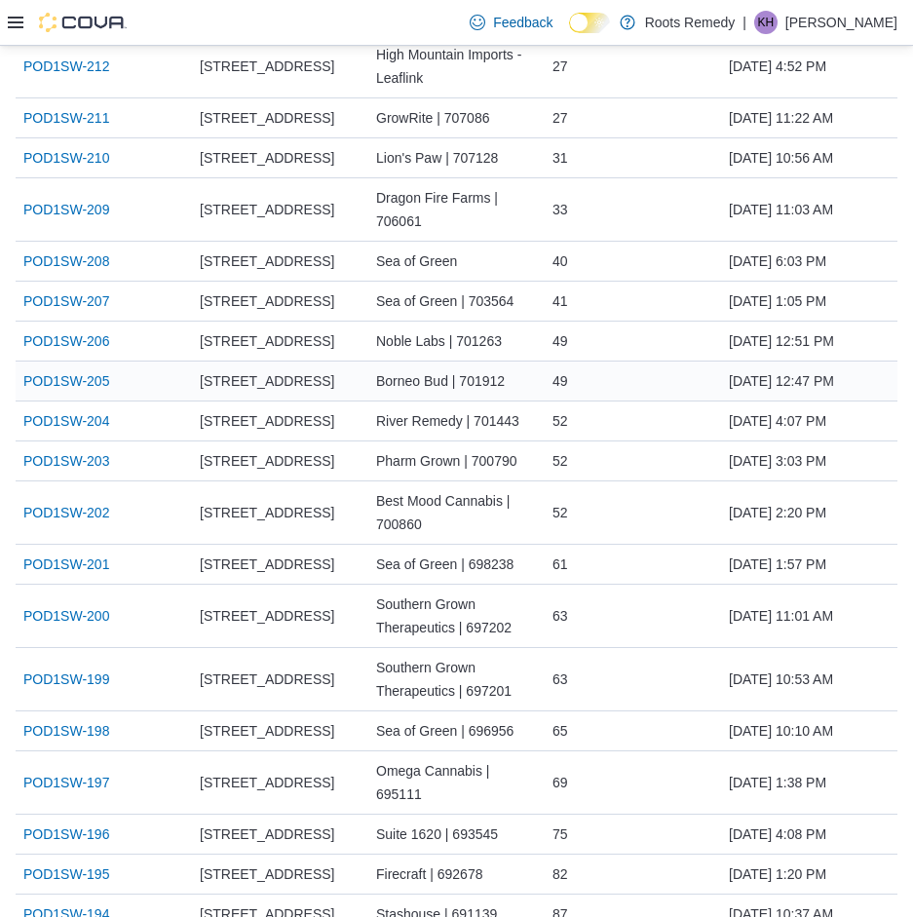
scroll to position [487, 0]
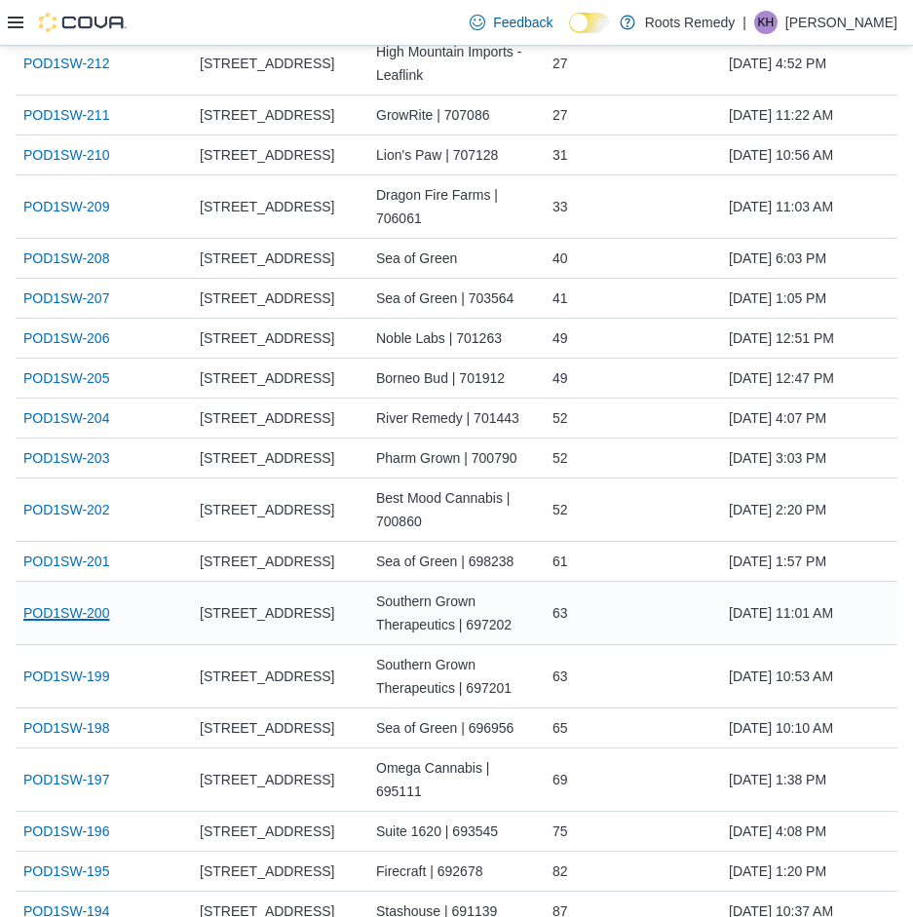
click at [86, 610] on link "POD1SW-200" at bounding box center [66, 612] width 86 height 23
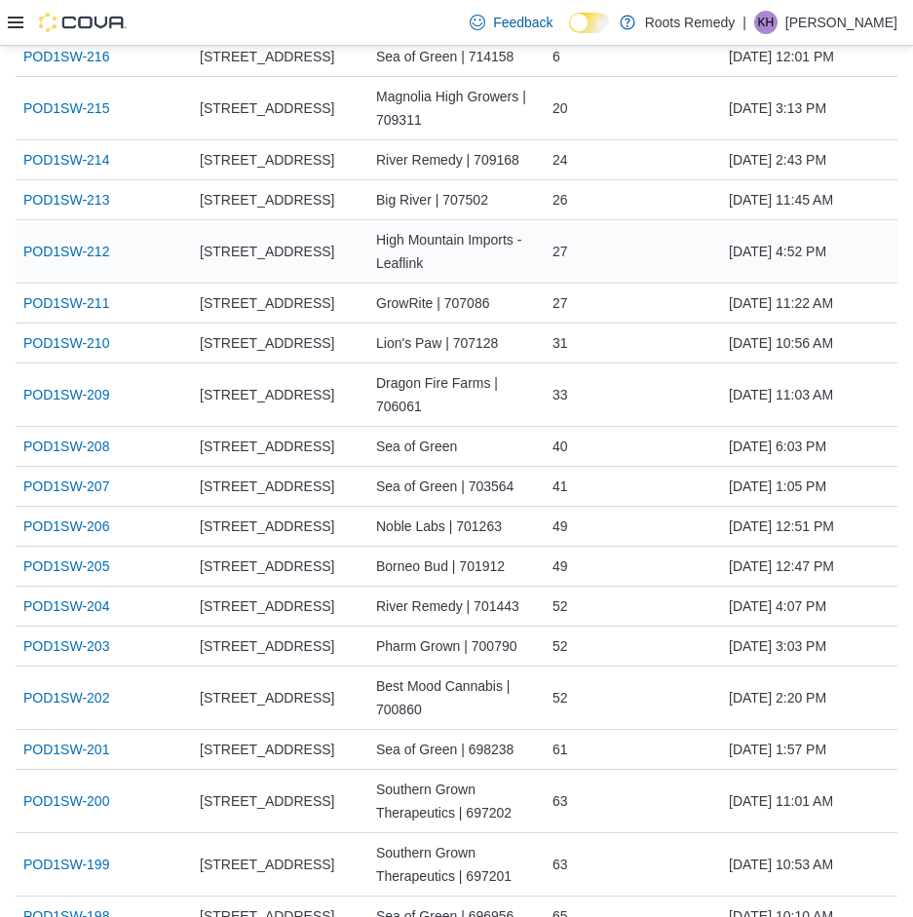
scroll to position [487, 0]
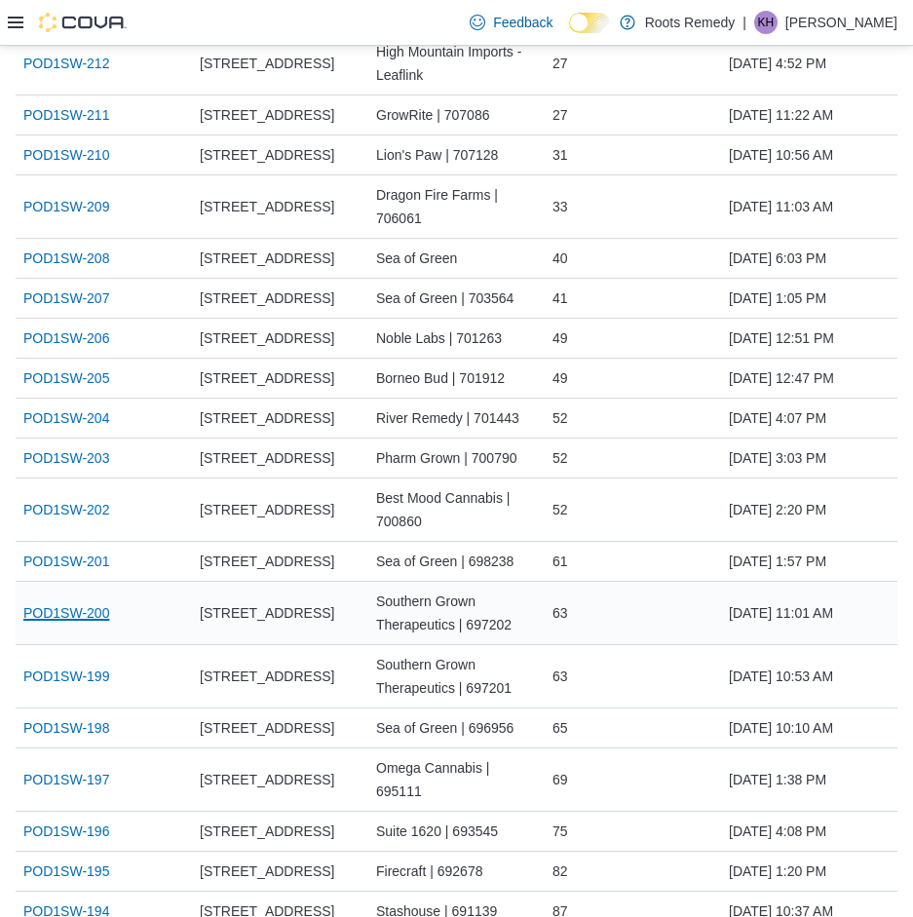
click at [80, 619] on link "POD1SW-200" at bounding box center [66, 612] width 86 height 23
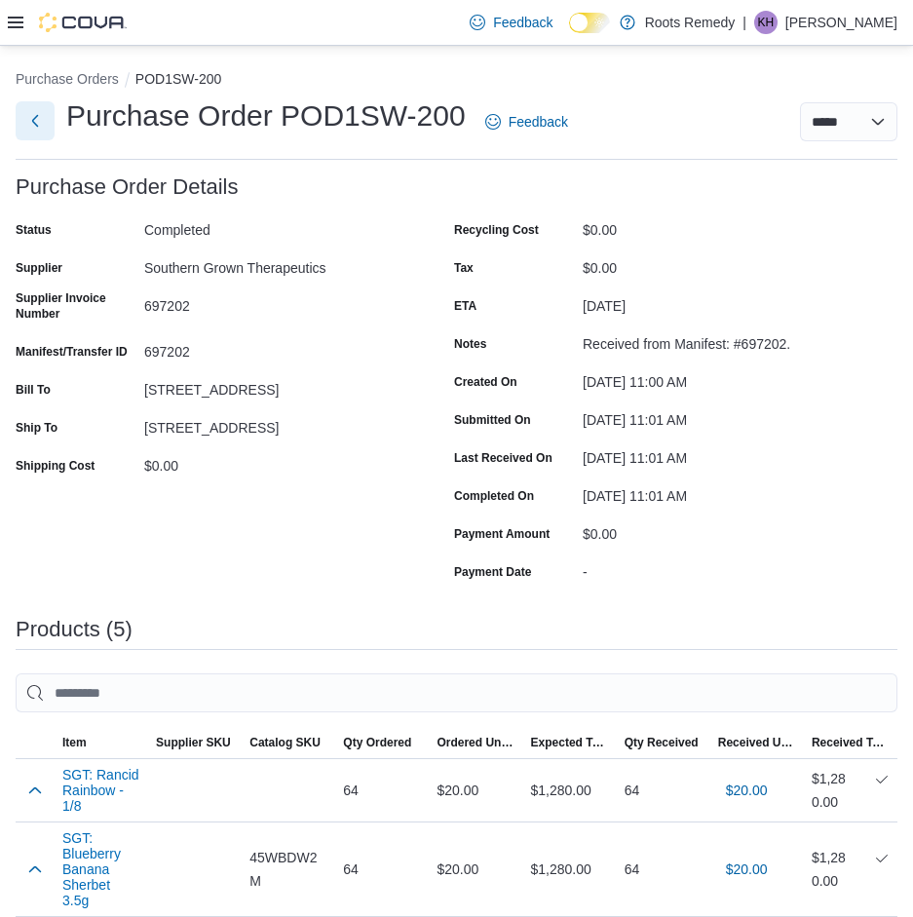
click at [28, 123] on button "Next" at bounding box center [35, 120] width 39 height 39
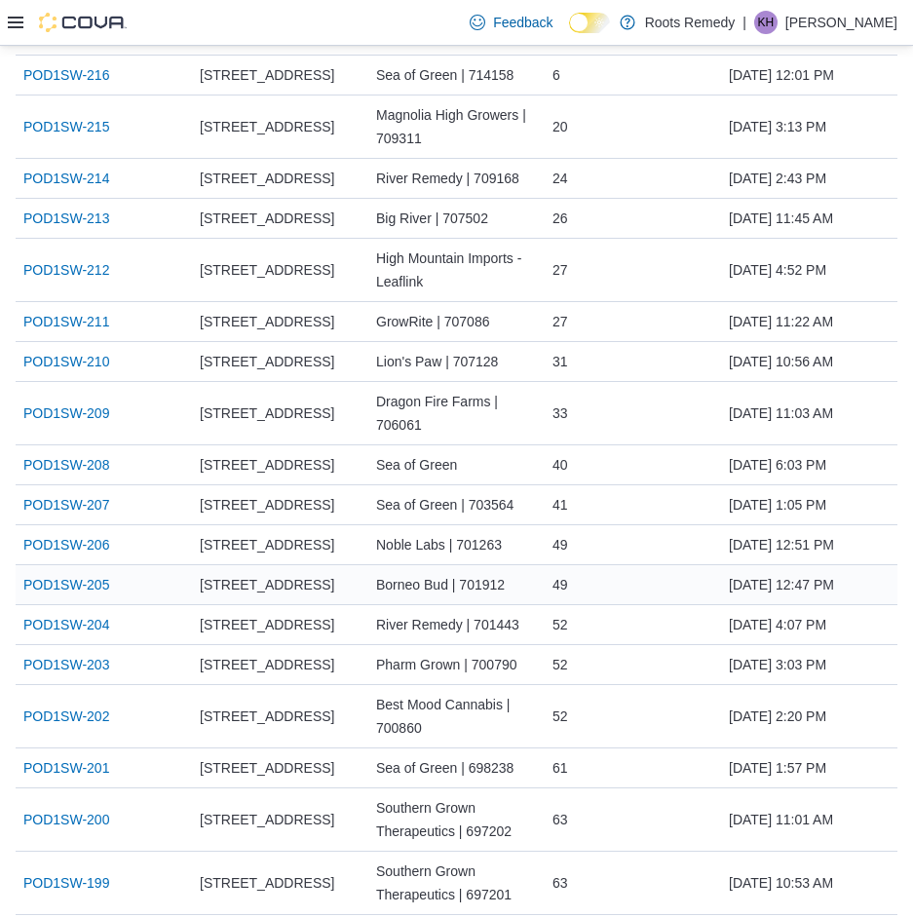
scroll to position [292, 0]
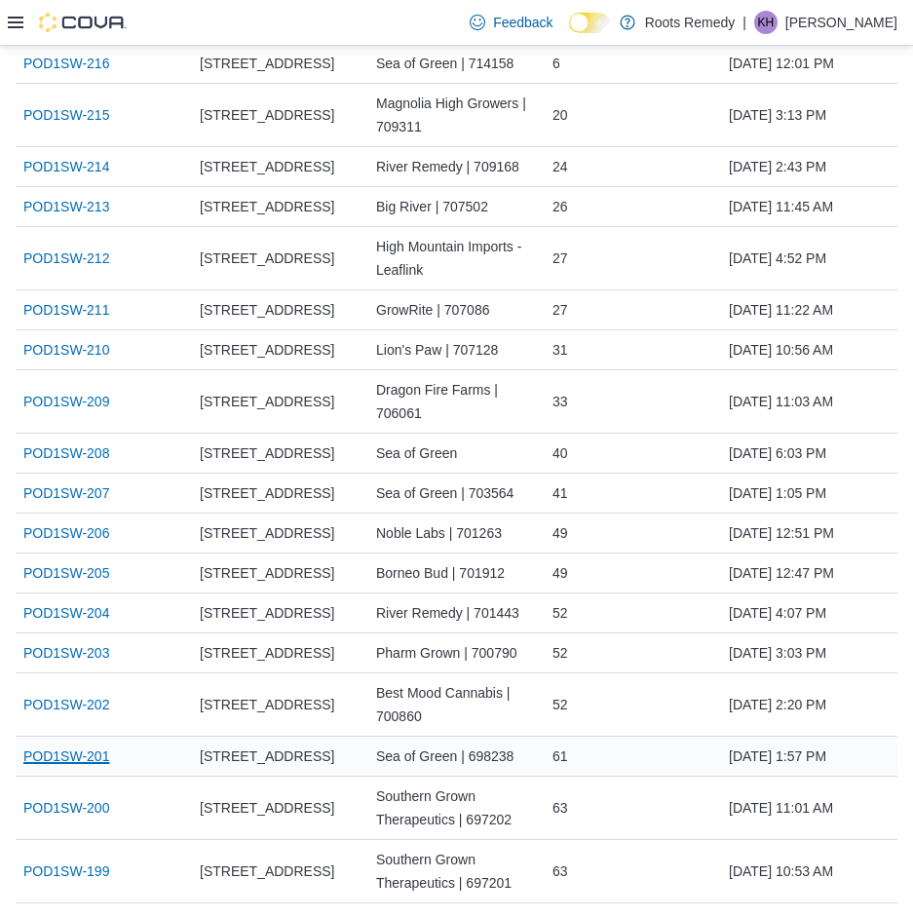
click at [81, 760] on link "POD1SW-201" at bounding box center [66, 755] width 86 height 23
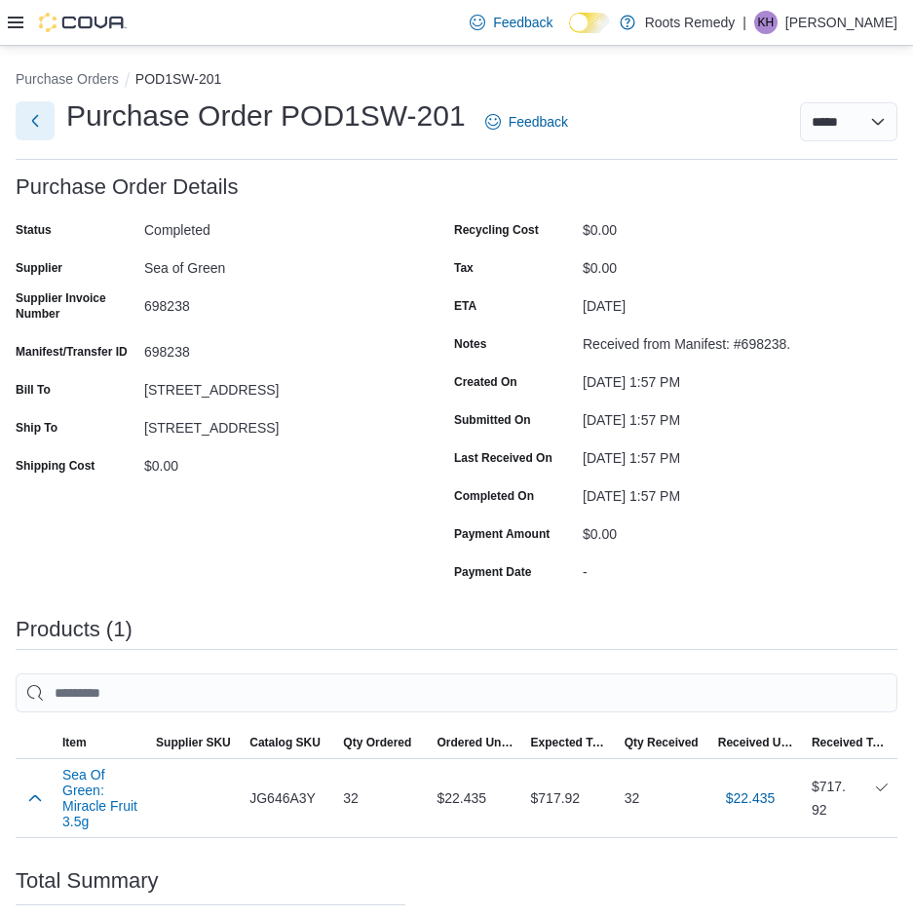
click at [34, 121] on button "Next" at bounding box center [35, 120] width 39 height 39
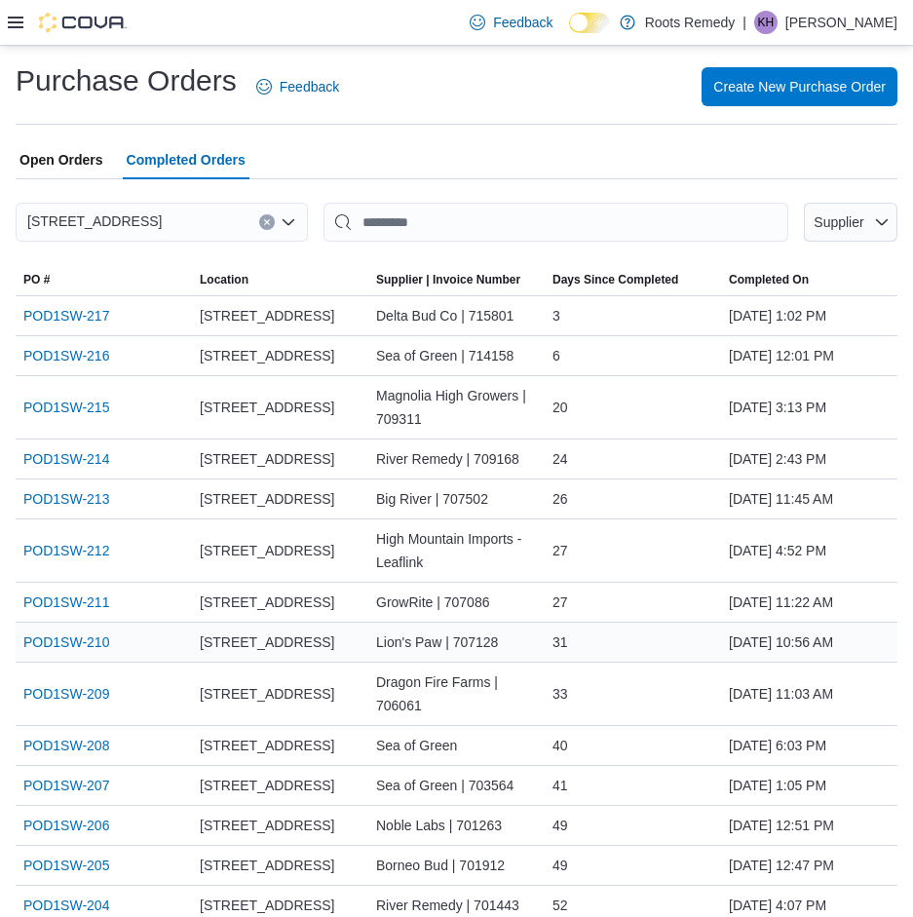
scroll to position [97, 0]
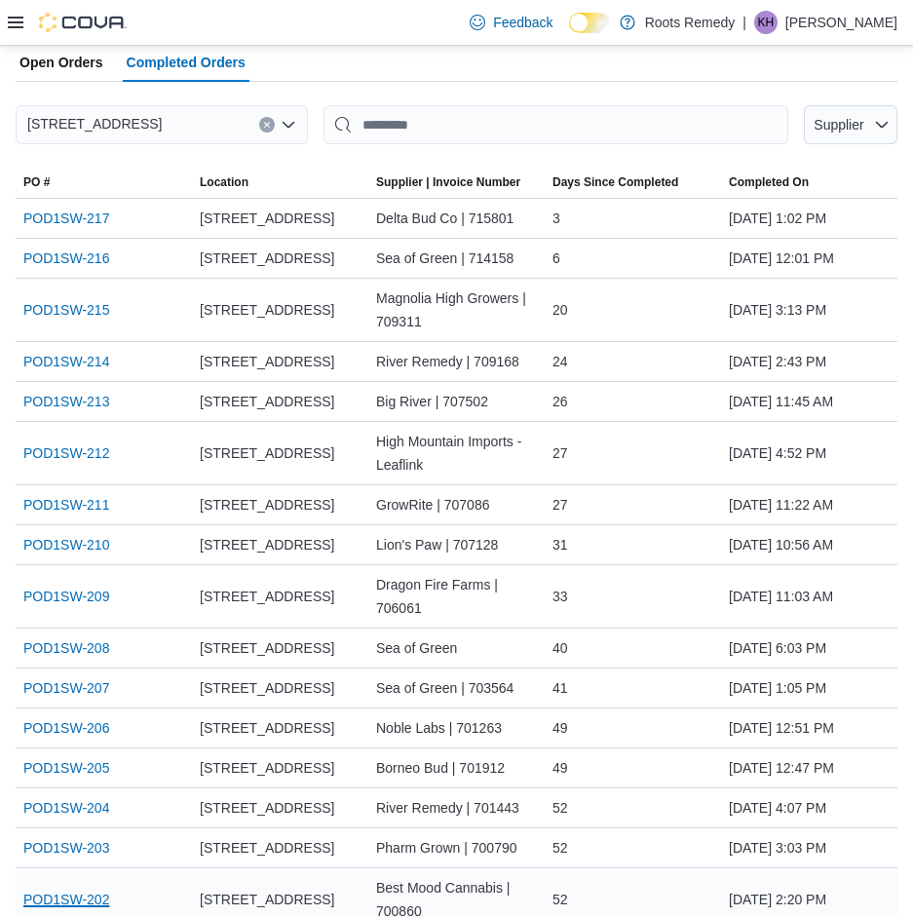
click at [84, 897] on link "POD1SW-202" at bounding box center [66, 899] width 86 height 23
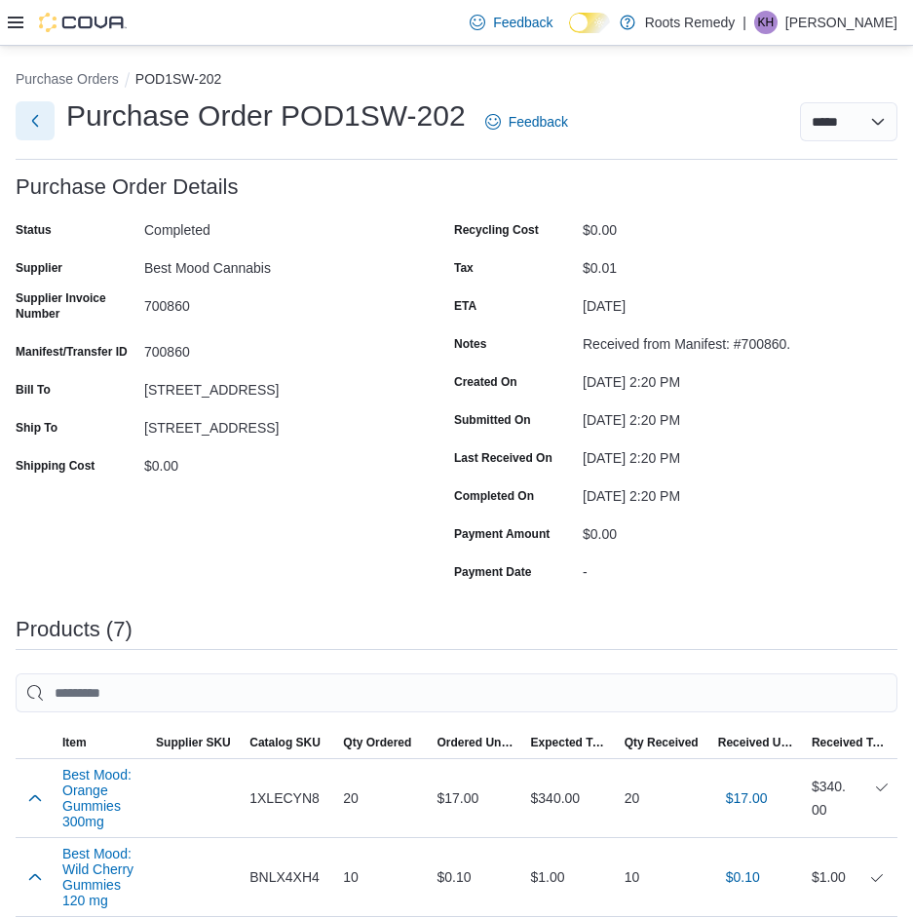
click at [32, 116] on button "Next" at bounding box center [35, 120] width 39 height 39
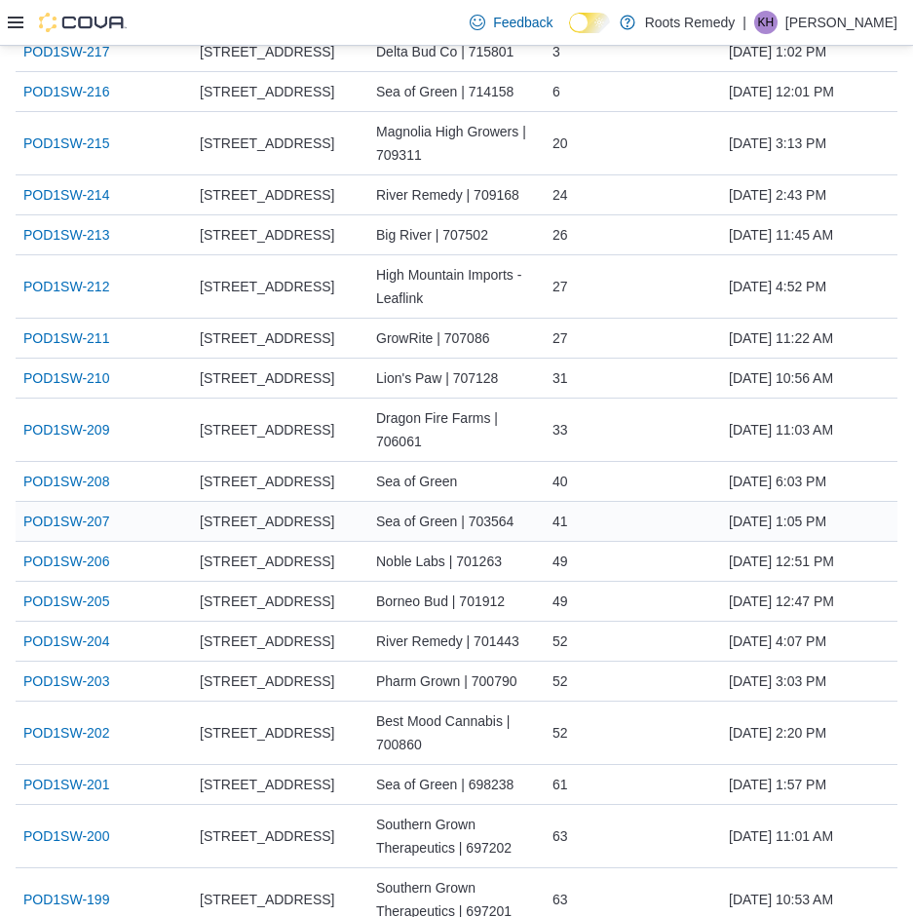
scroll to position [292, 0]
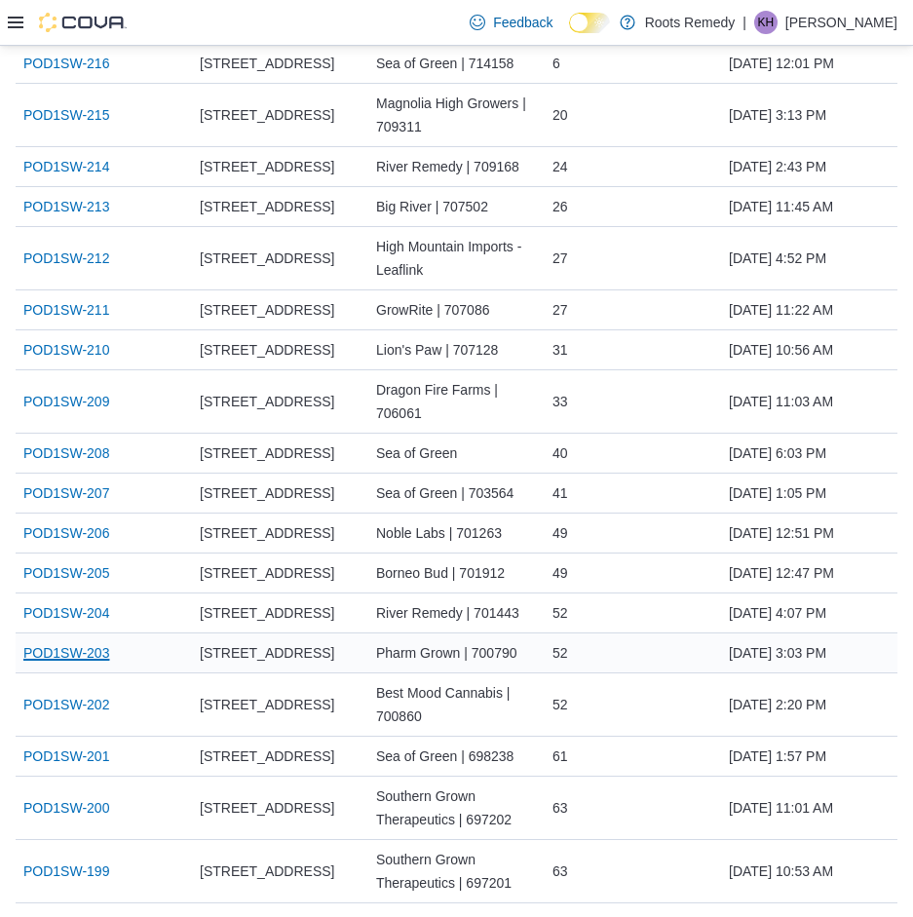
click at [95, 650] on link "POD1SW-203" at bounding box center [66, 652] width 86 height 23
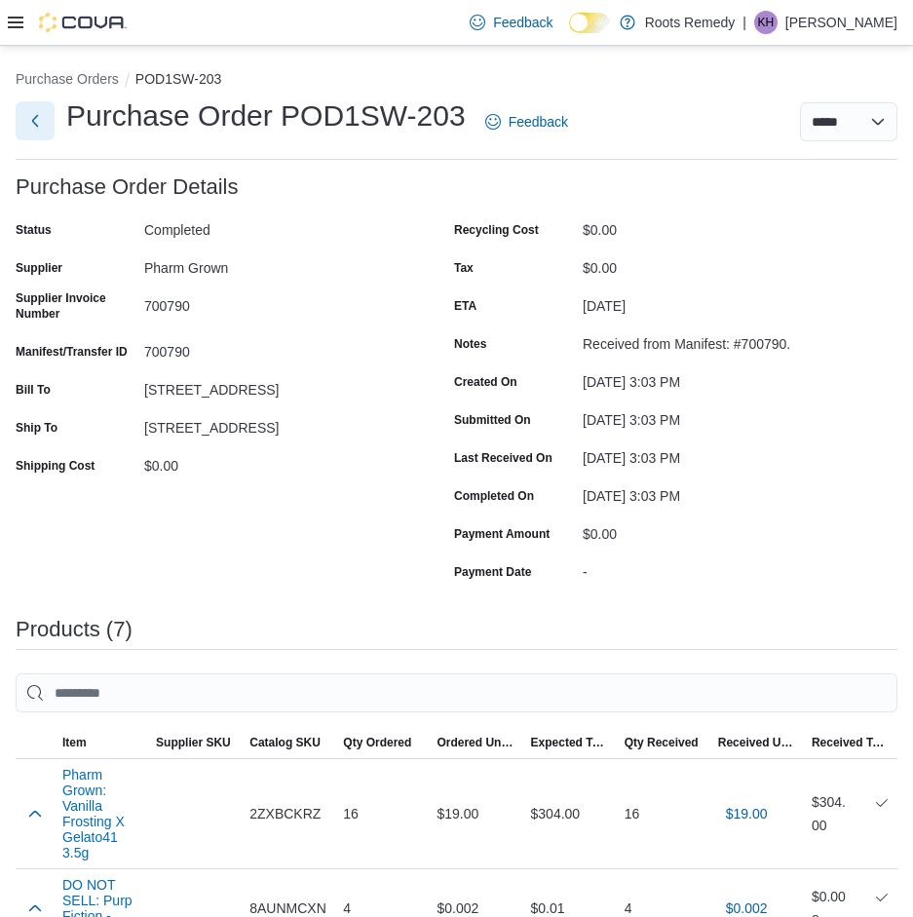
click at [36, 131] on button "Next" at bounding box center [35, 120] width 39 height 39
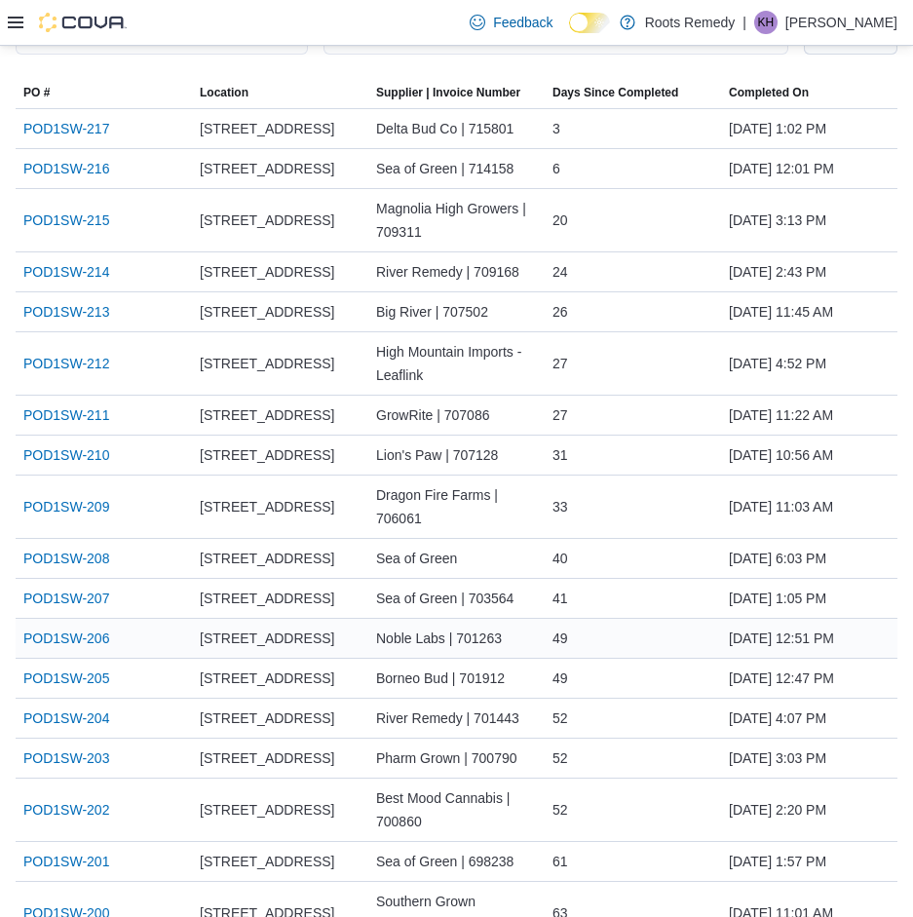
scroll to position [195, 0]
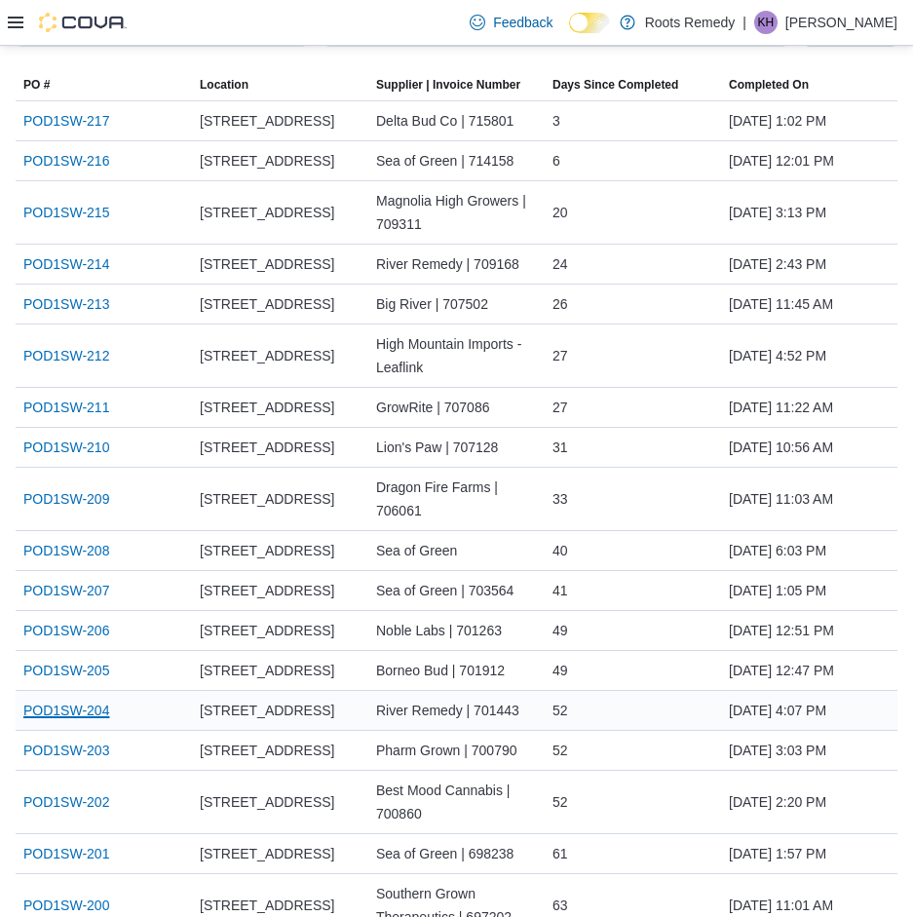
click at [88, 708] on link "POD1SW-204" at bounding box center [66, 710] width 86 height 23
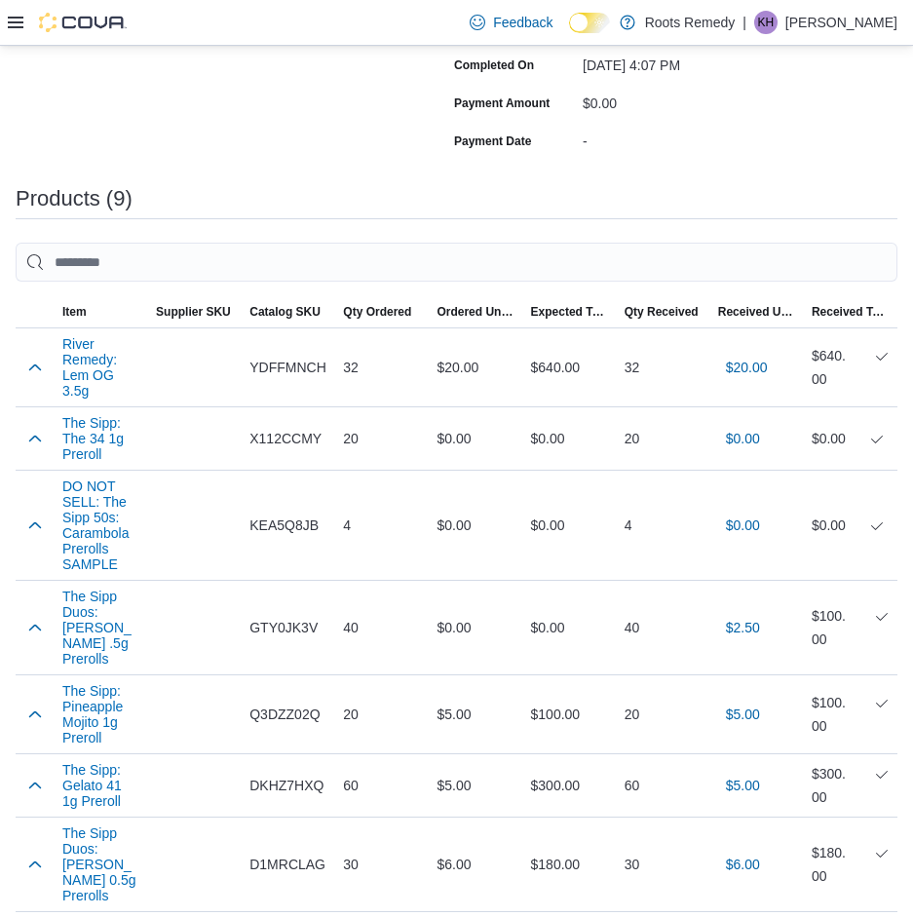
scroll to position [20, 0]
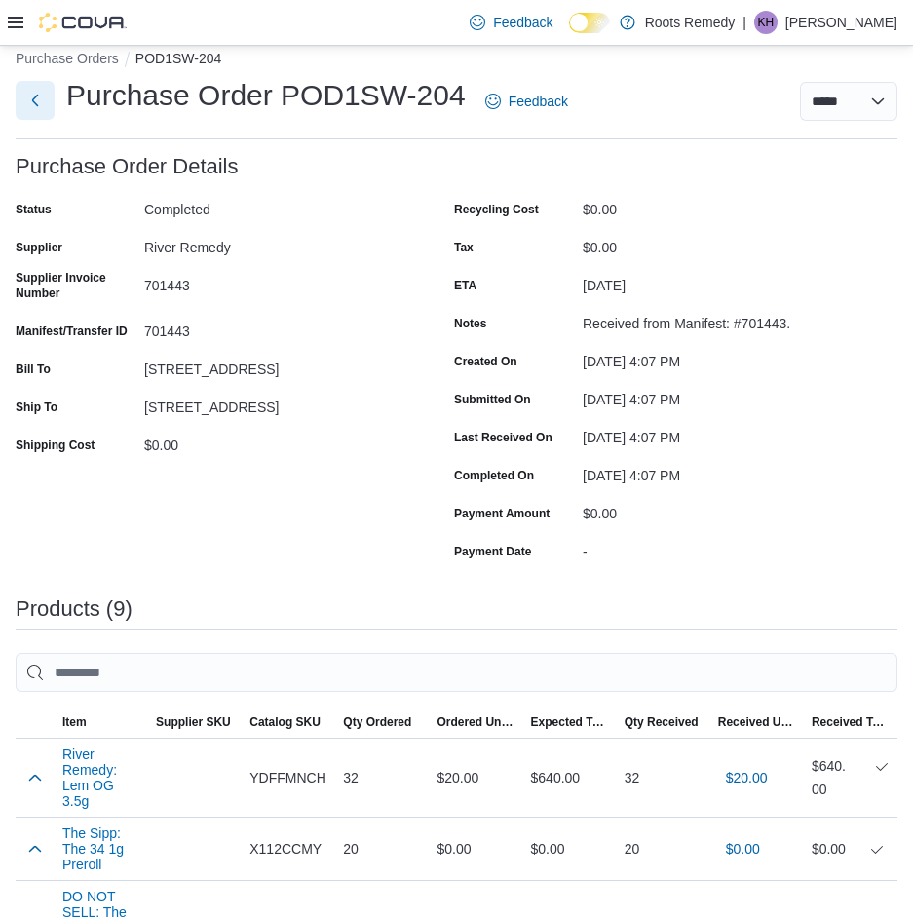
click at [44, 95] on button "Next" at bounding box center [35, 100] width 39 height 39
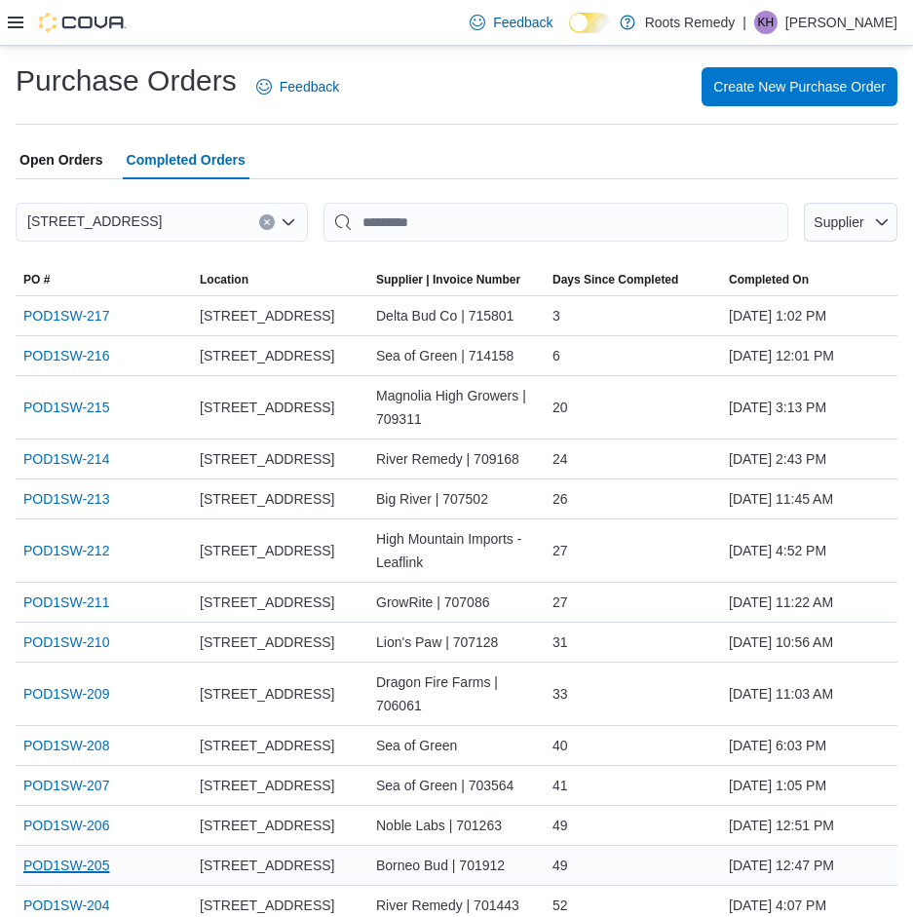
click at [93, 868] on link "POD1SW-205" at bounding box center [66, 865] width 86 height 23
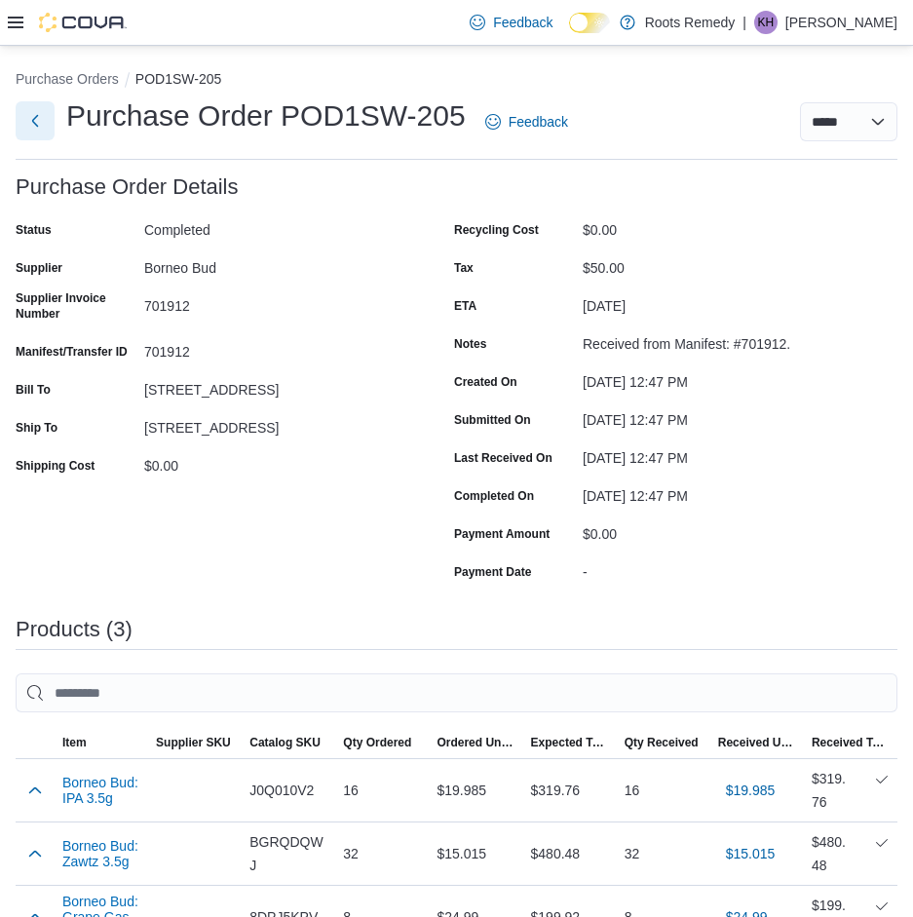
click at [40, 127] on button "Next" at bounding box center [35, 120] width 39 height 39
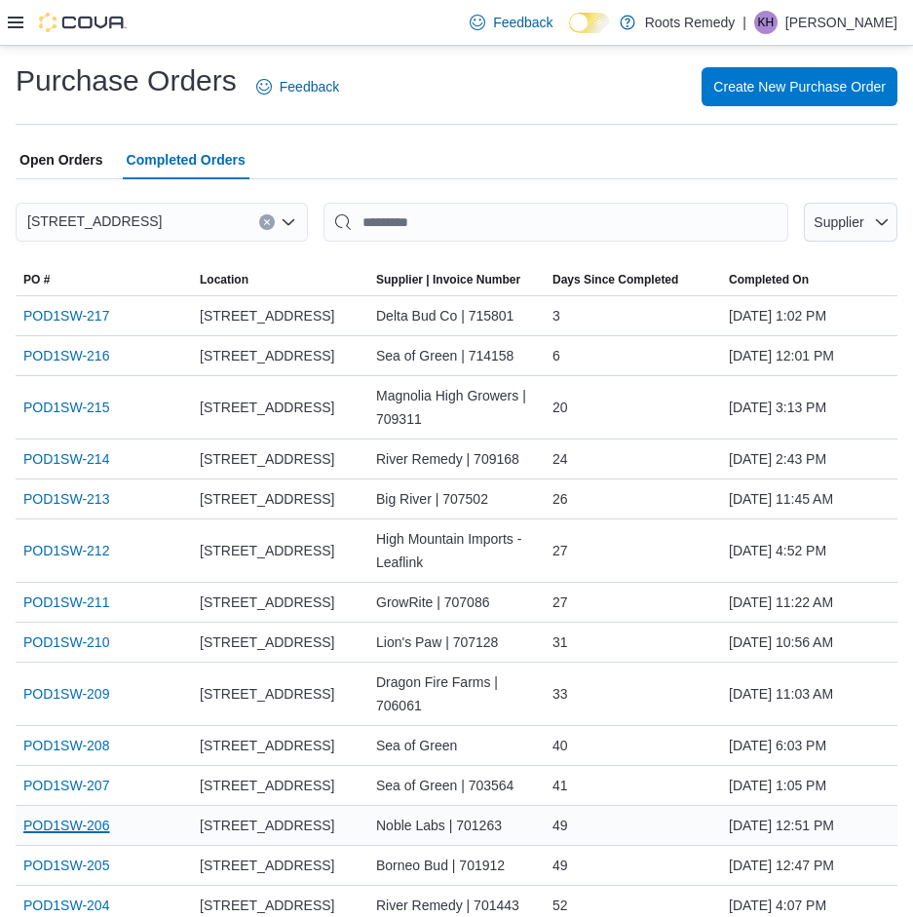
click at [74, 825] on link "POD1SW-206" at bounding box center [66, 825] width 86 height 23
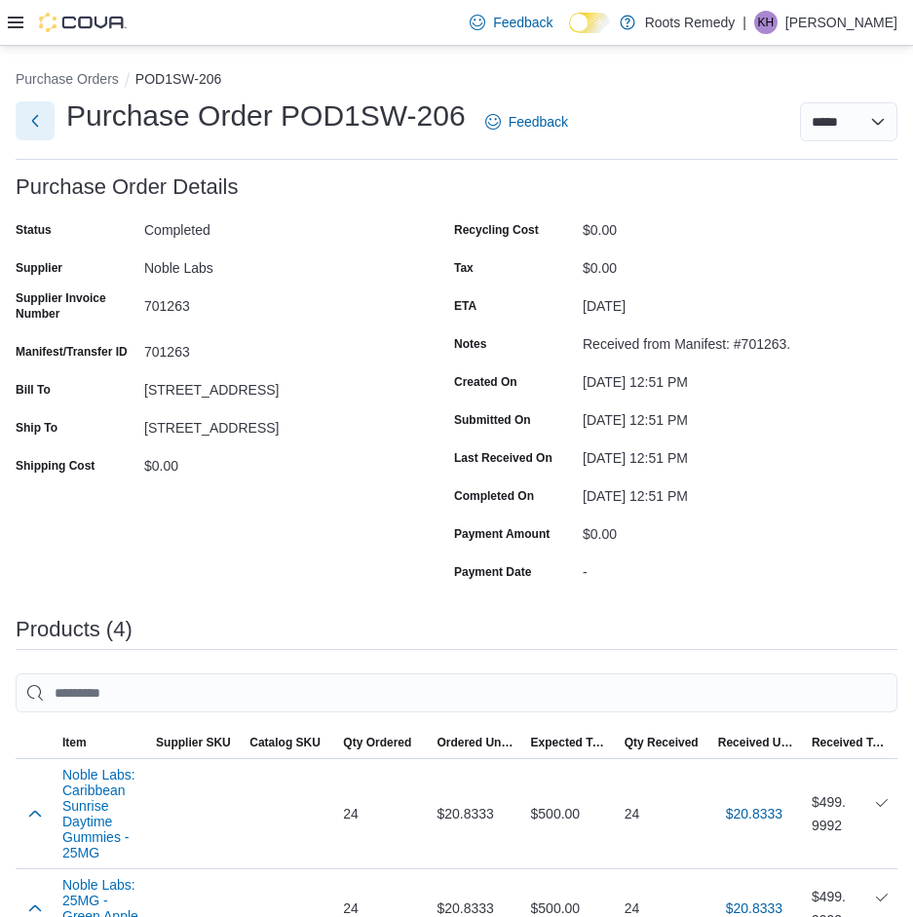
click at [37, 127] on button "Next" at bounding box center [35, 120] width 39 height 39
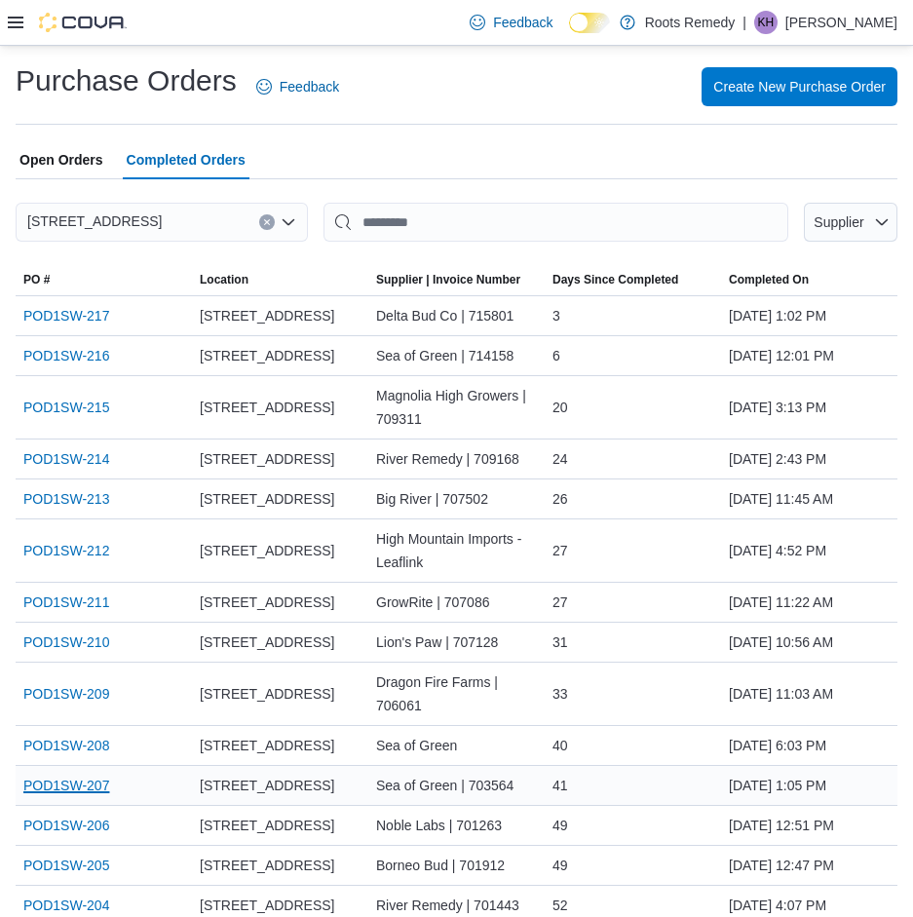
click at [85, 788] on link "POD1SW-207" at bounding box center [66, 785] width 86 height 23
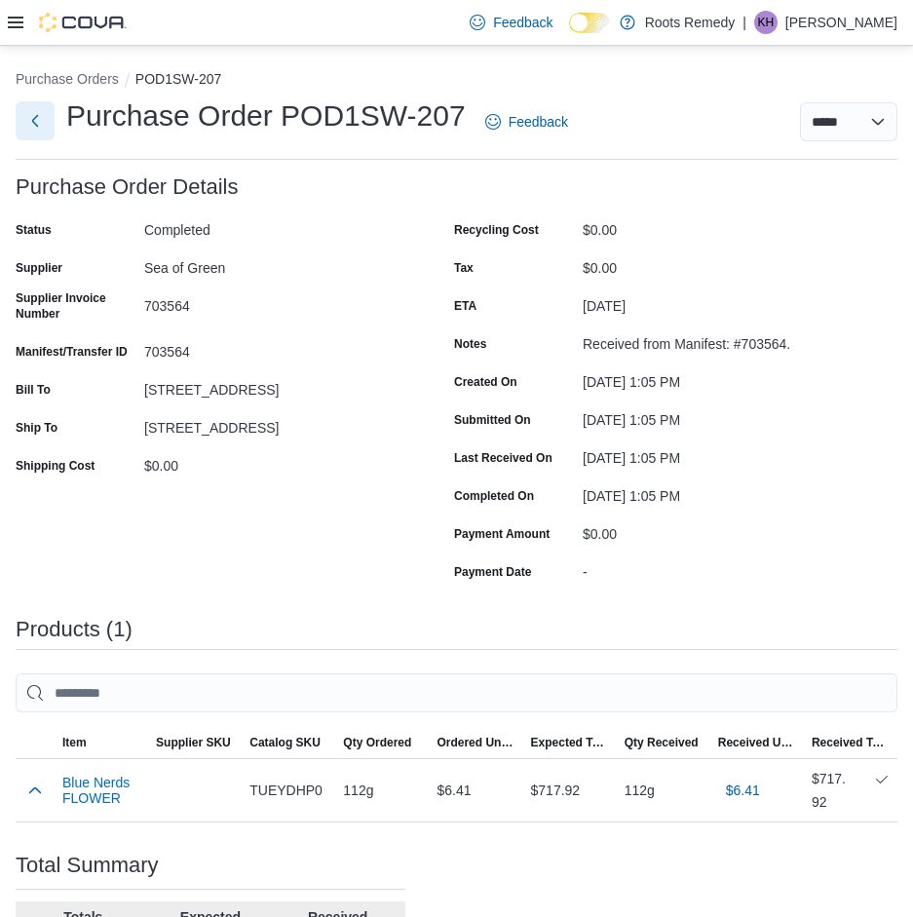
click at [42, 115] on button "Next" at bounding box center [35, 120] width 39 height 39
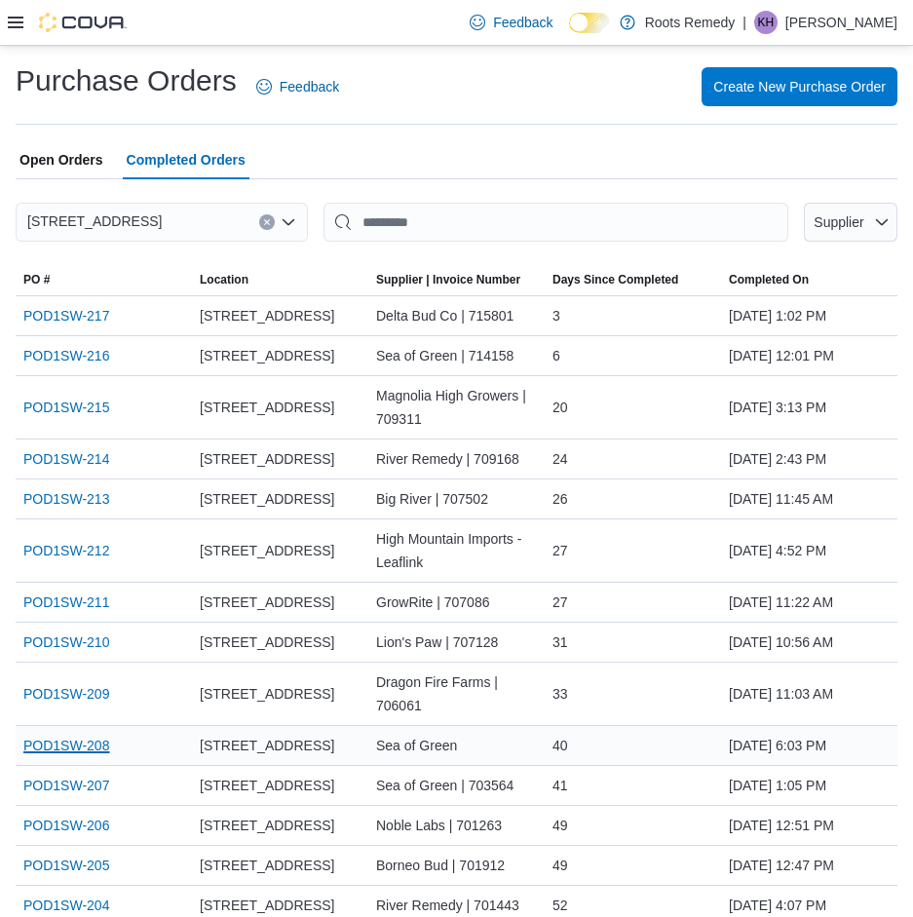
click at [76, 749] on link "POD1SW-208" at bounding box center [66, 745] width 86 height 23
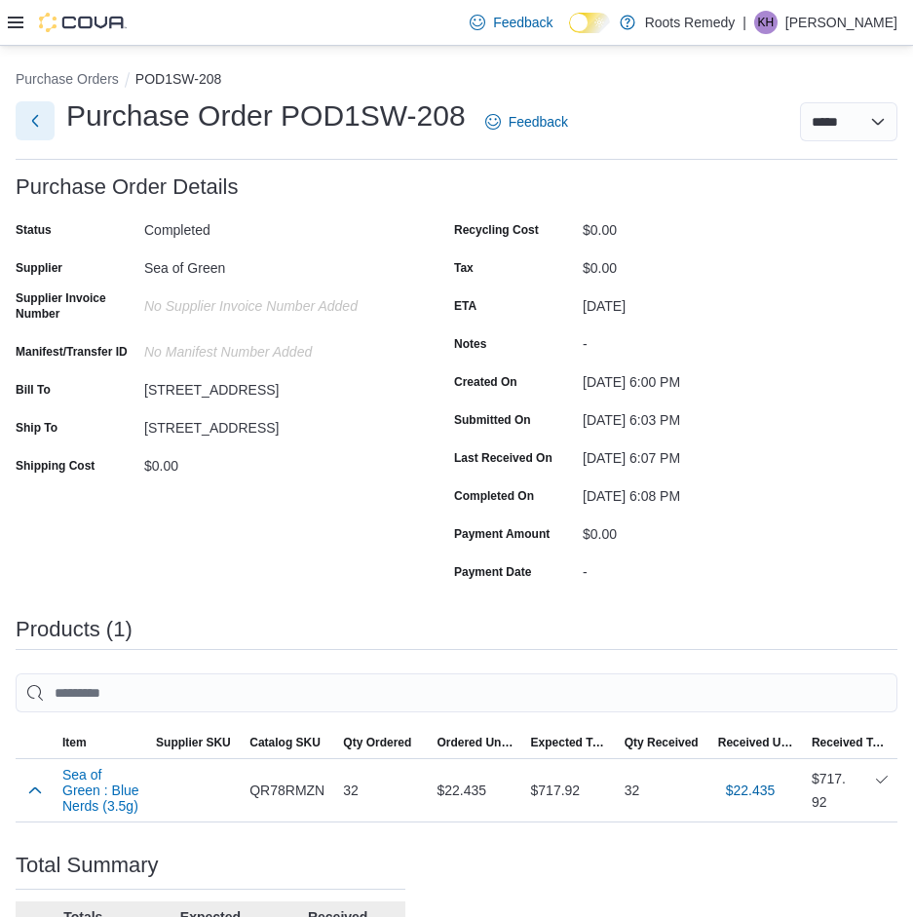
click at [29, 115] on button "Next" at bounding box center [35, 120] width 39 height 39
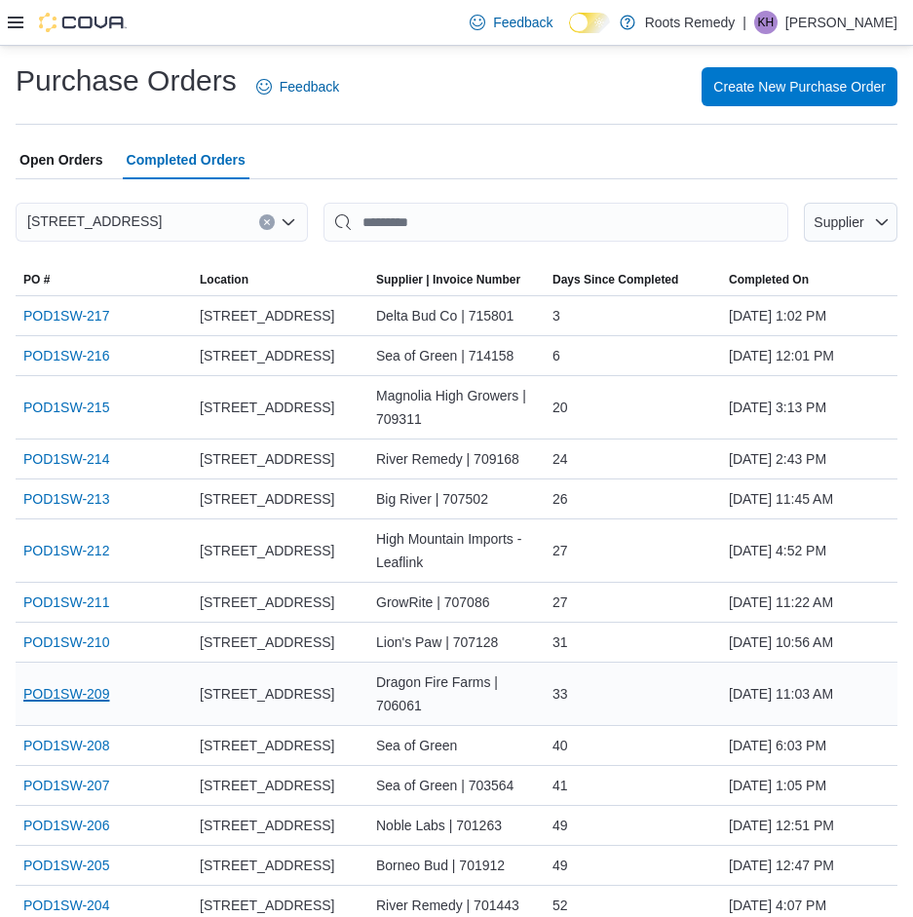
click at [66, 686] on link "POD1SW-209" at bounding box center [66, 693] width 86 height 23
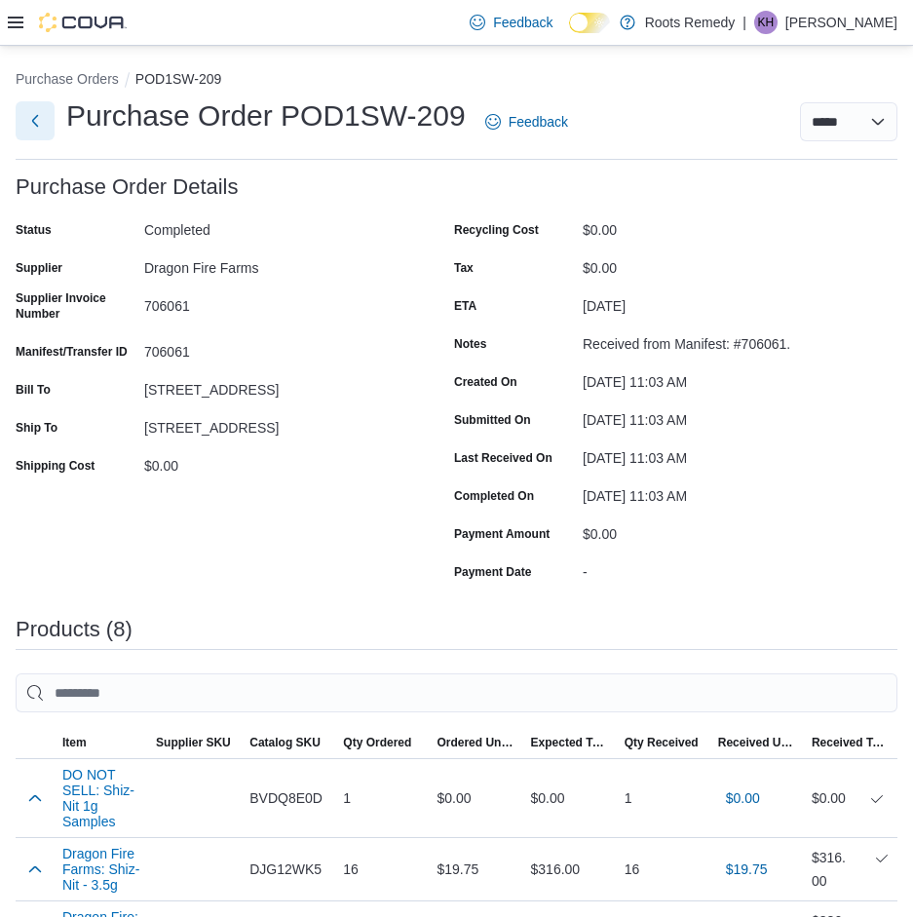
click at [38, 125] on button "Next" at bounding box center [35, 120] width 39 height 39
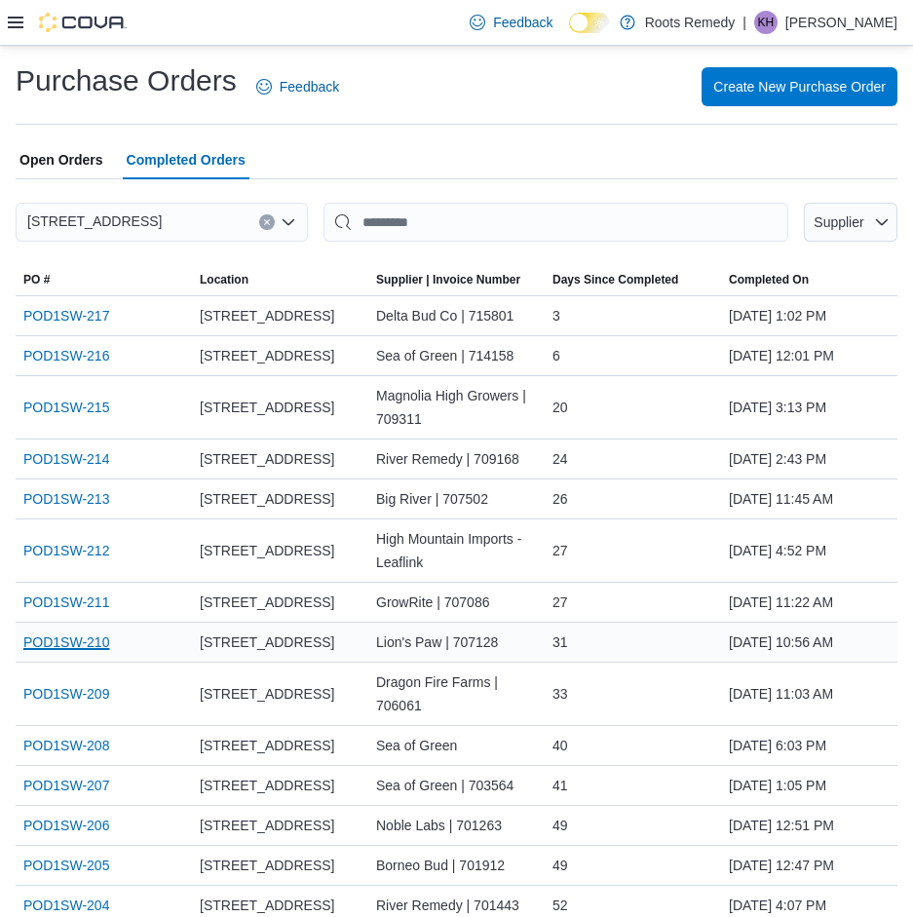
click at [78, 640] on link "POD1SW-210" at bounding box center [66, 641] width 86 height 23
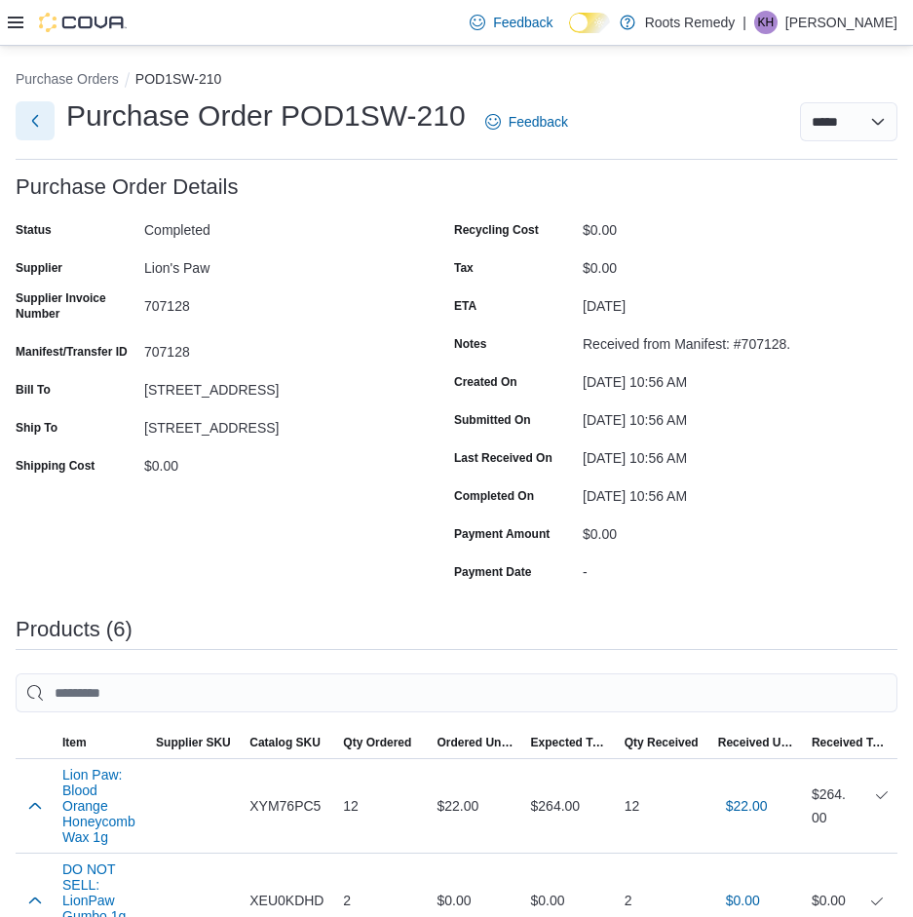
click at [44, 121] on button "Next" at bounding box center [35, 120] width 39 height 39
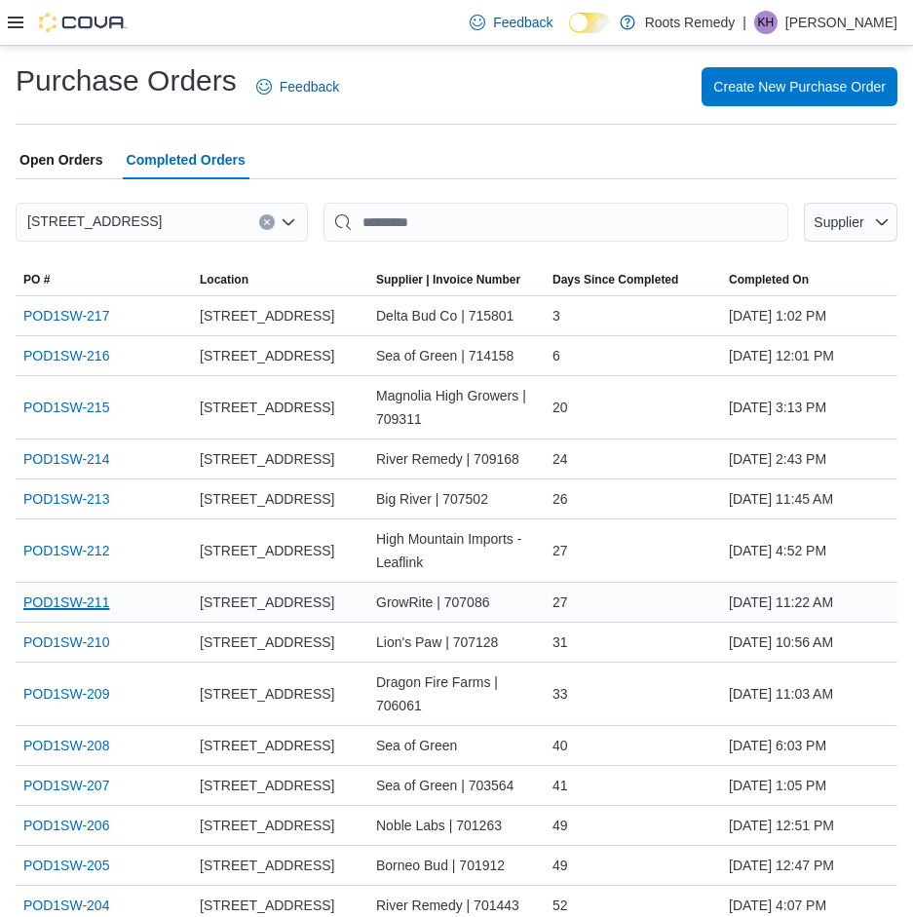
click at [83, 599] on link "POD1SW-211" at bounding box center [66, 601] width 86 height 23
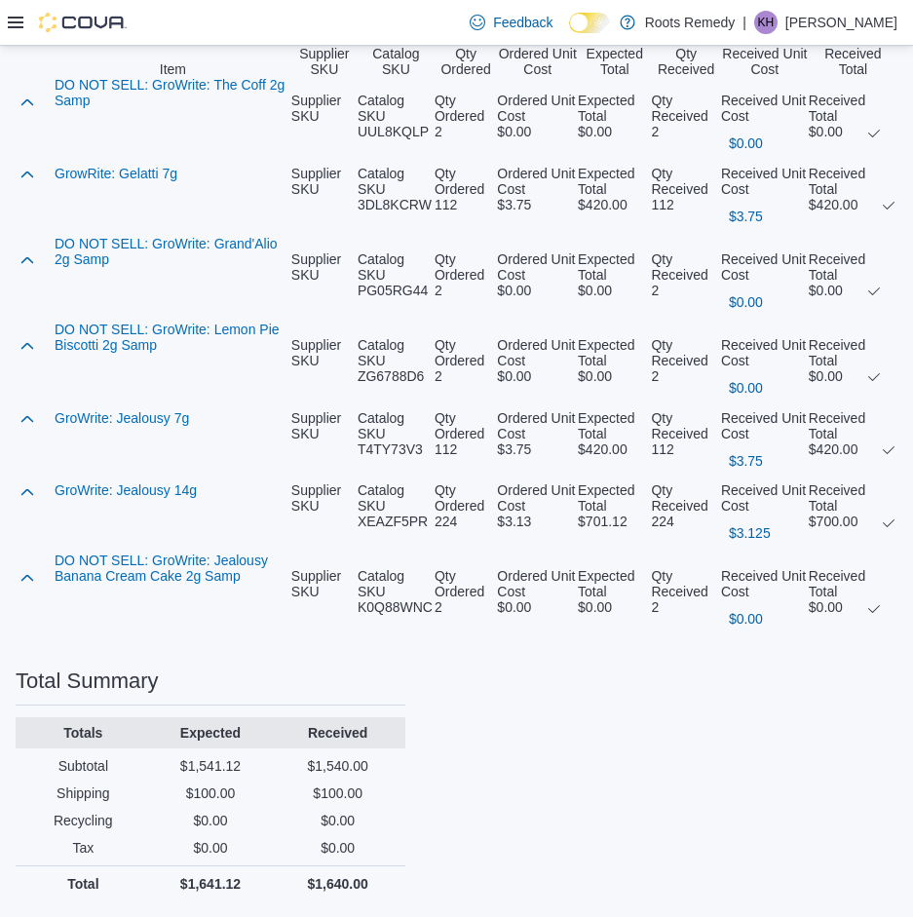
scroll to position [54, 0]
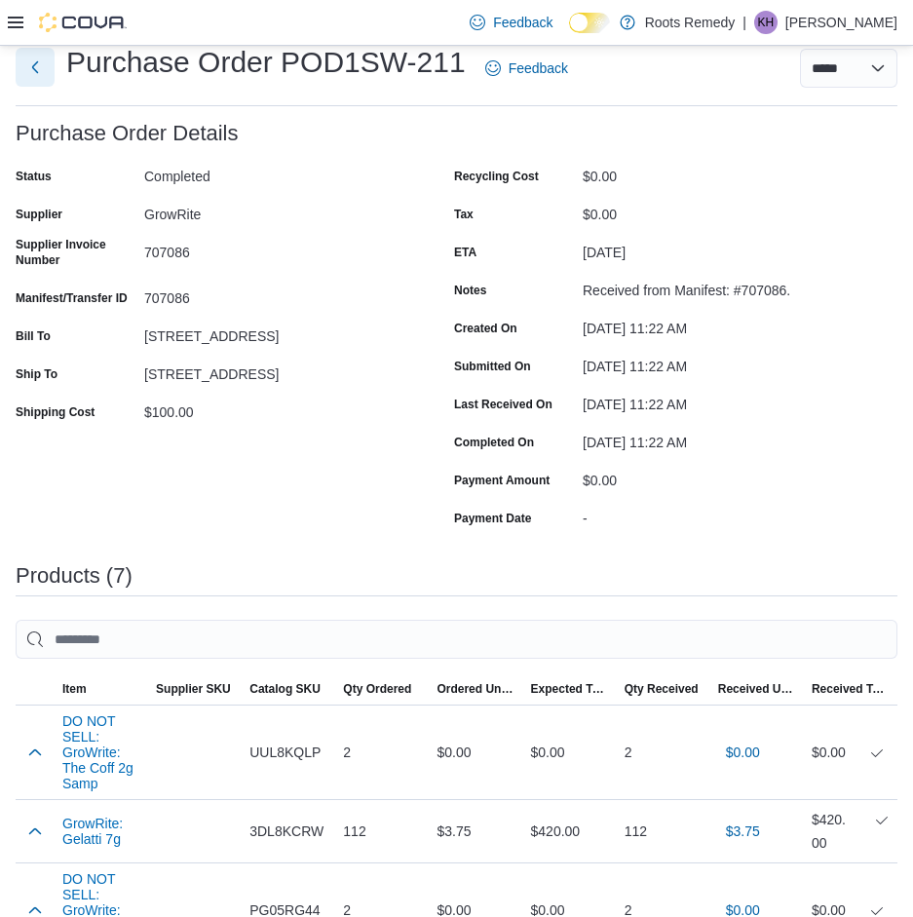
click at [41, 71] on button "Next" at bounding box center [35, 67] width 39 height 39
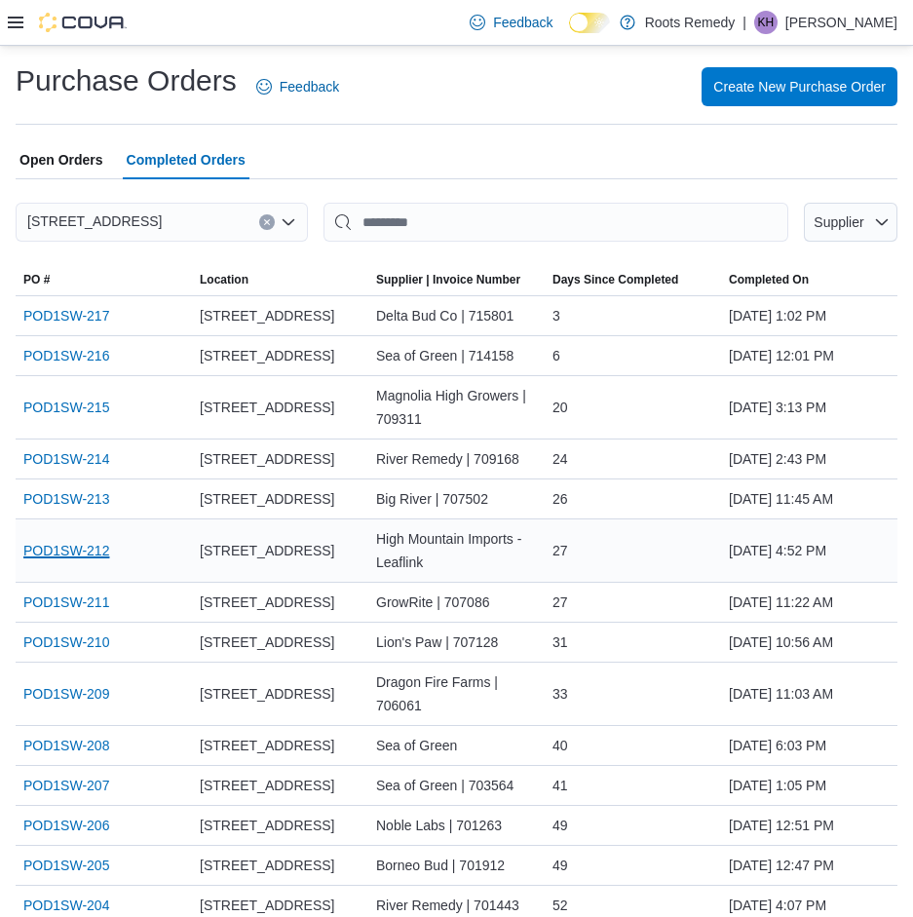
click at [97, 548] on link "POD1SW-212" at bounding box center [66, 550] width 86 height 23
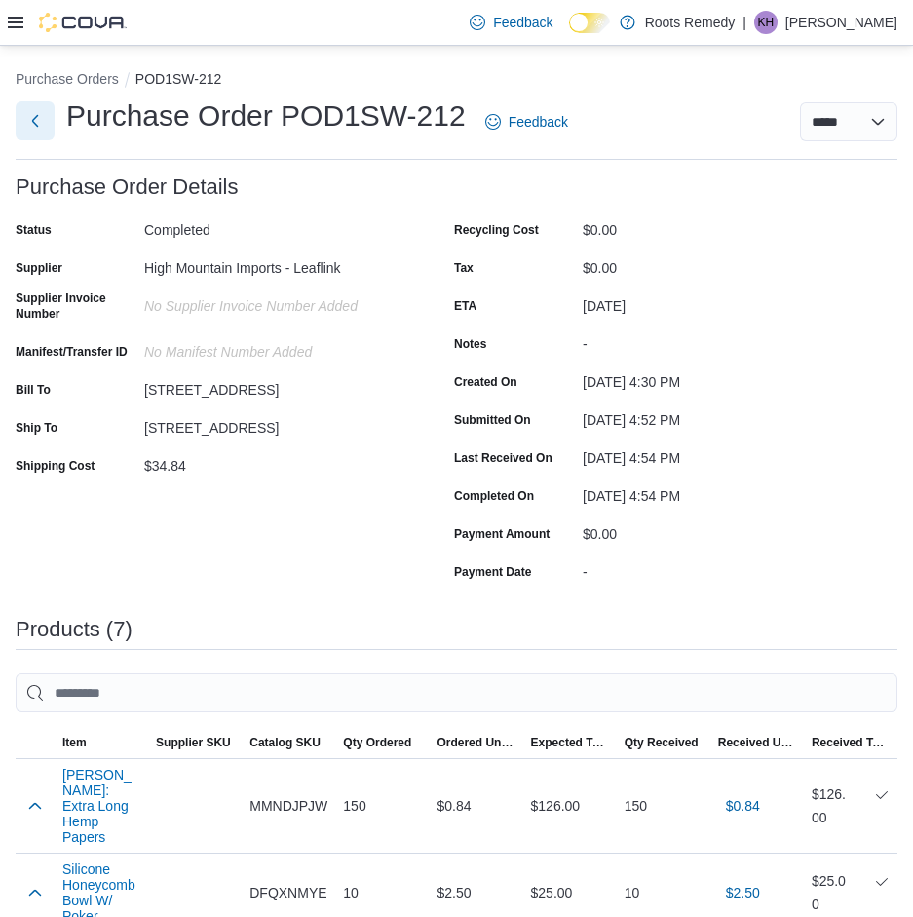
click at [33, 124] on button "Next" at bounding box center [35, 120] width 39 height 39
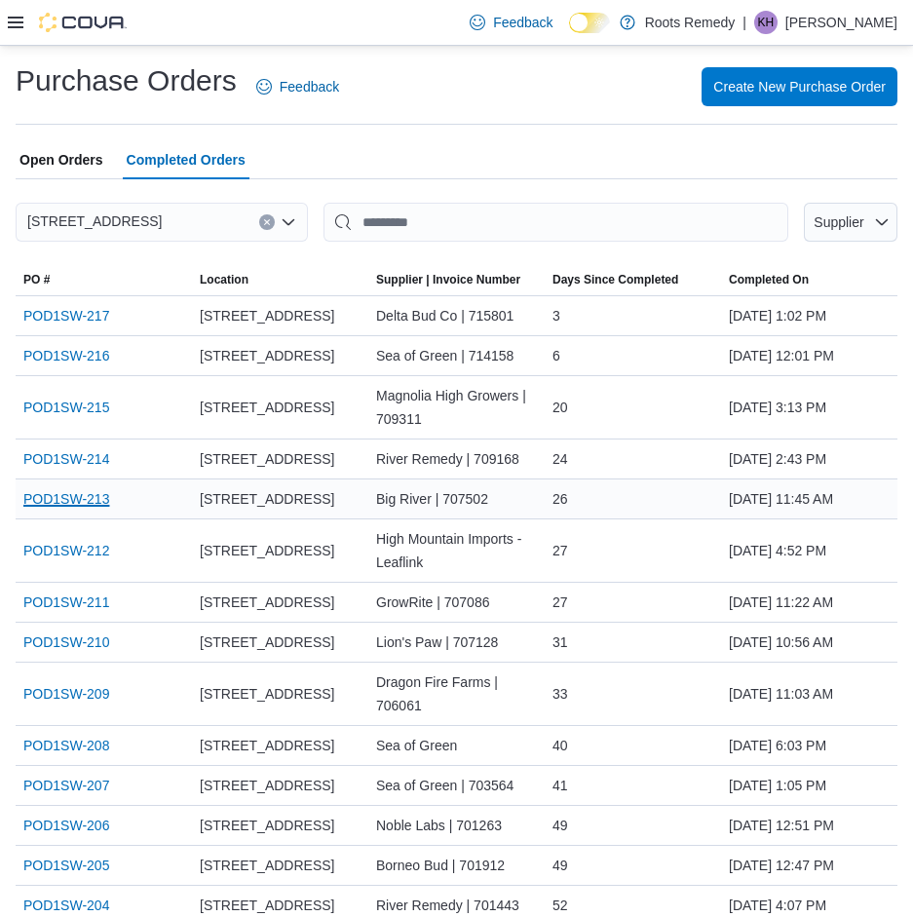
click at [92, 501] on link "POD1SW-213" at bounding box center [66, 498] width 86 height 23
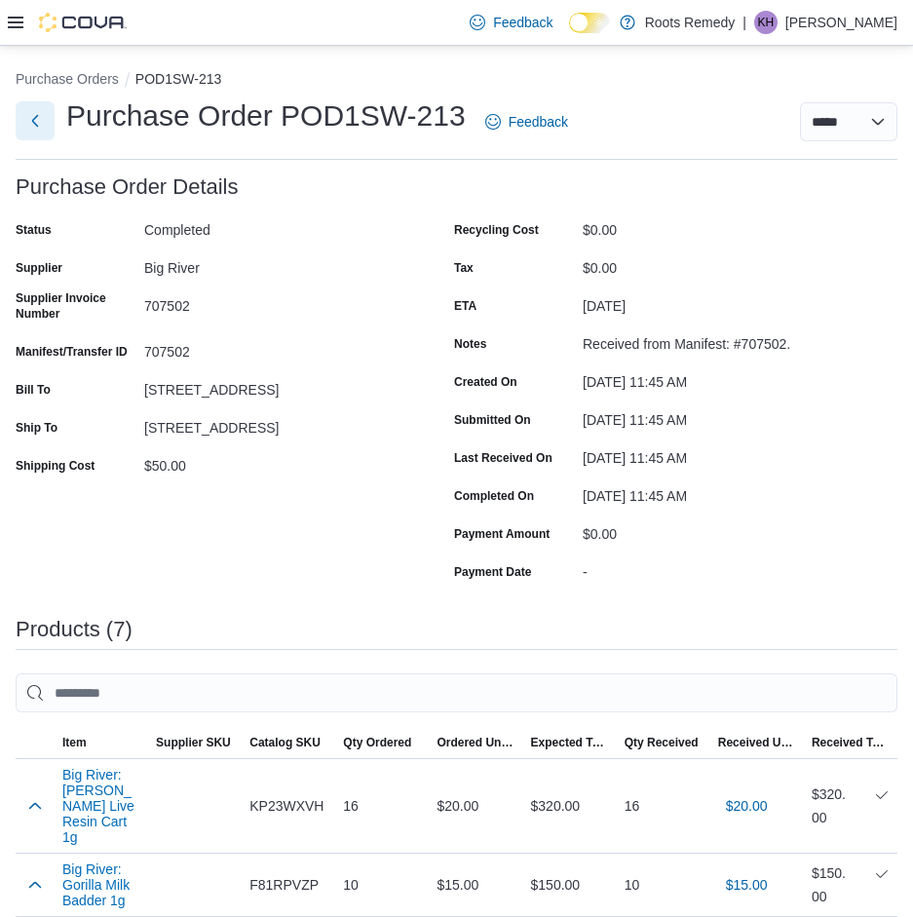
click at [33, 115] on button "Next" at bounding box center [35, 120] width 39 height 39
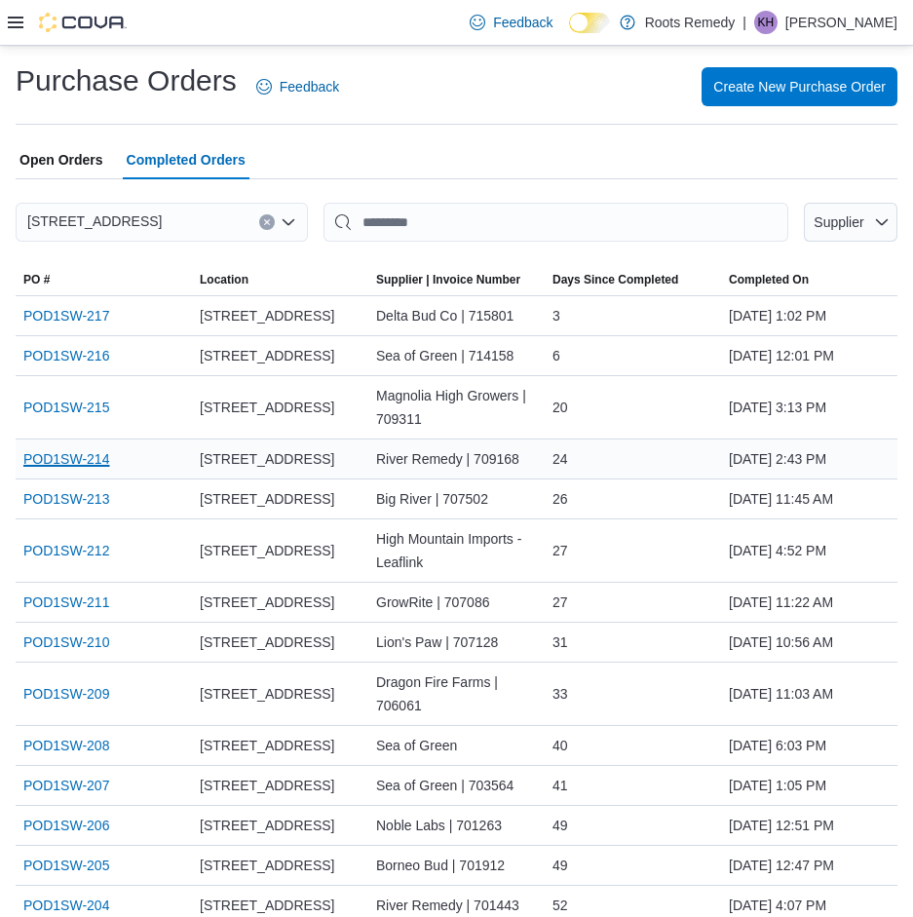
click at [73, 459] on link "POD1SW-214" at bounding box center [66, 458] width 86 height 23
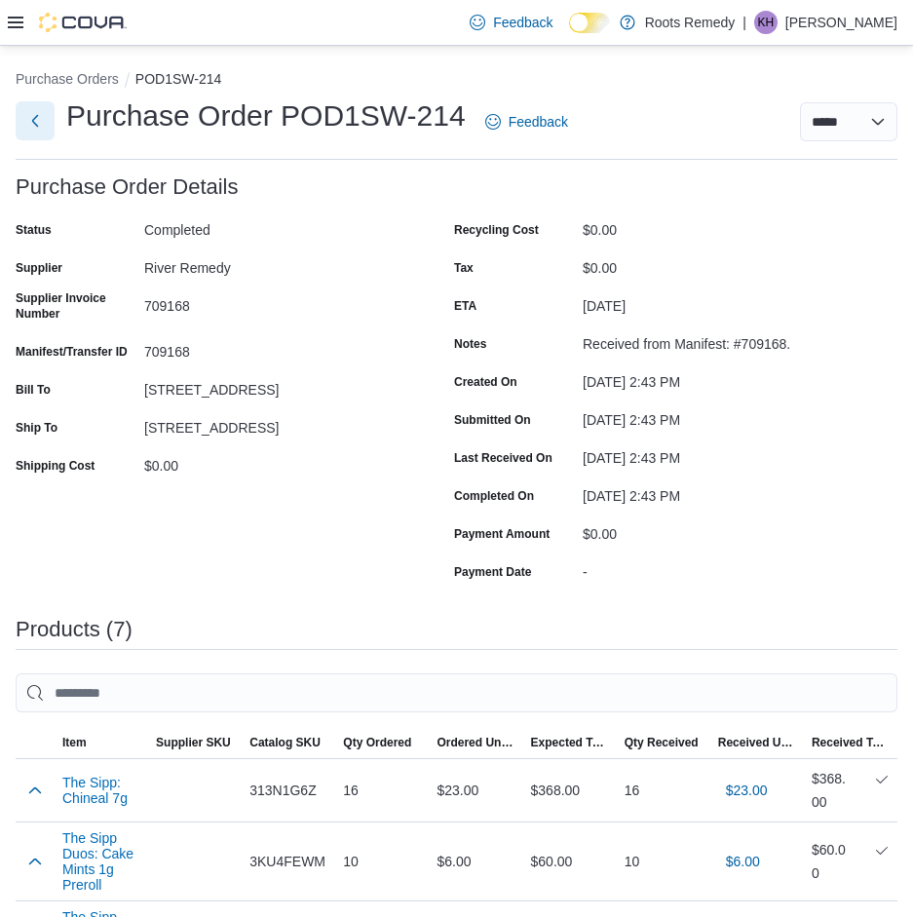
click at [36, 125] on button "Next" at bounding box center [35, 120] width 39 height 39
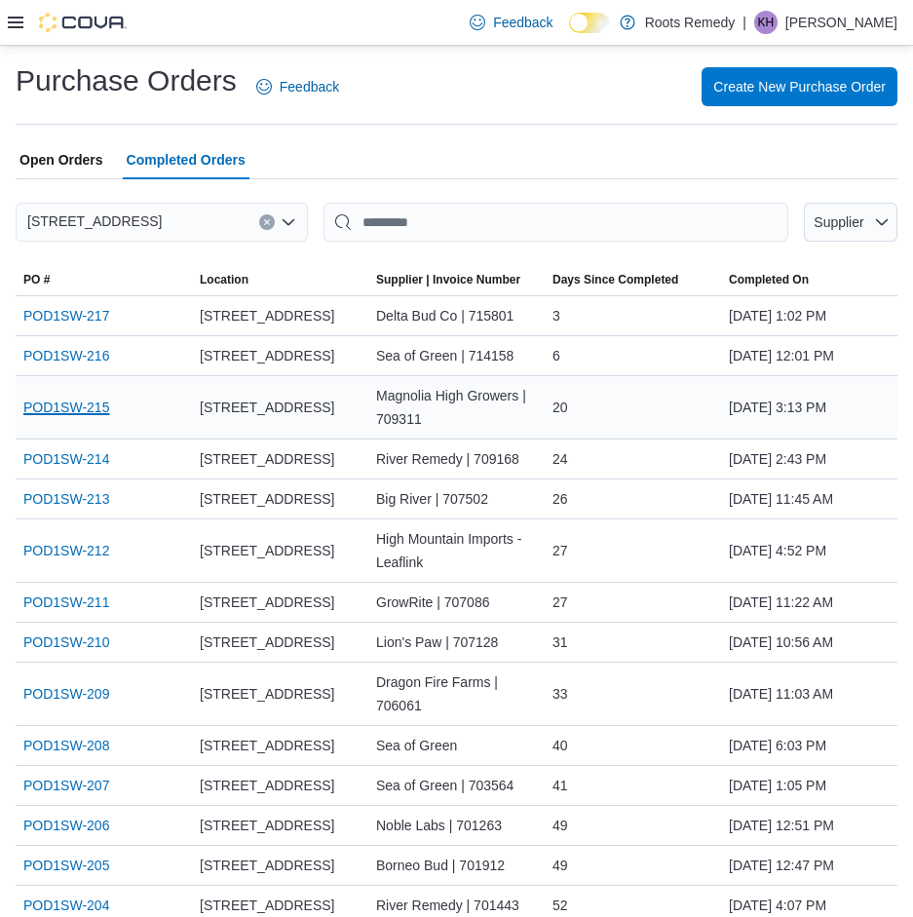
click at [88, 406] on link "POD1SW-215" at bounding box center [66, 407] width 86 height 23
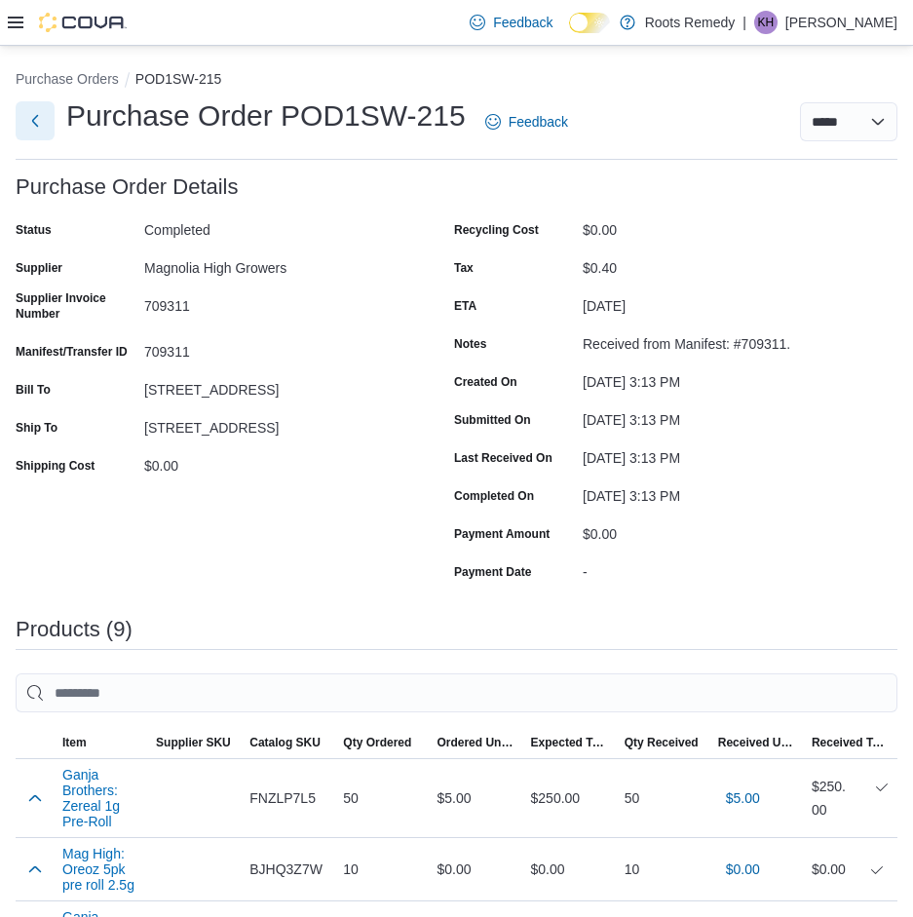
click at [31, 113] on button "Next" at bounding box center [35, 120] width 39 height 39
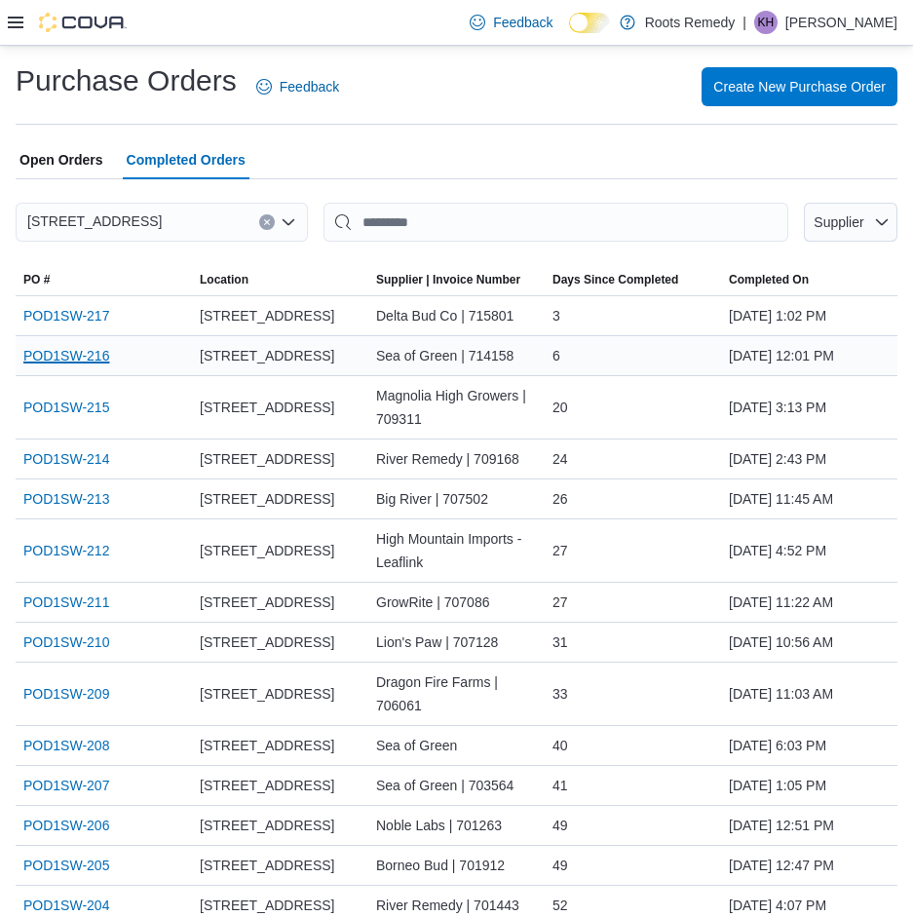
click at [73, 352] on link "POD1SW-216" at bounding box center [66, 355] width 86 height 23
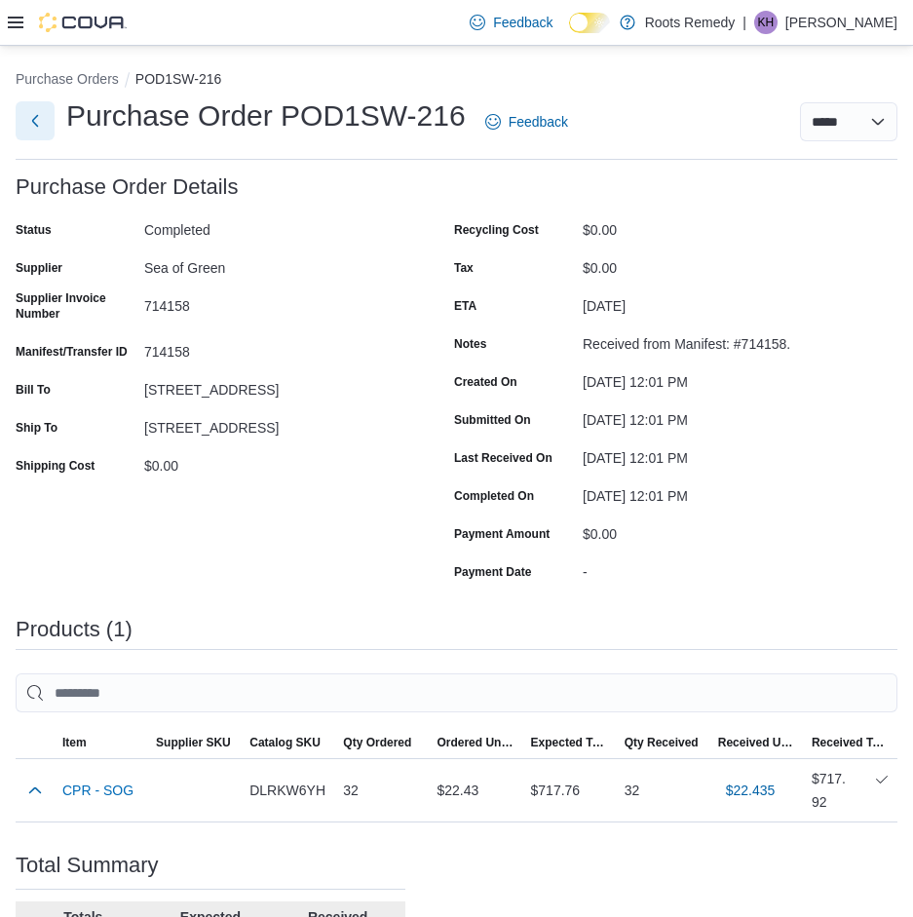
click at [33, 118] on button "Next" at bounding box center [35, 120] width 39 height 39
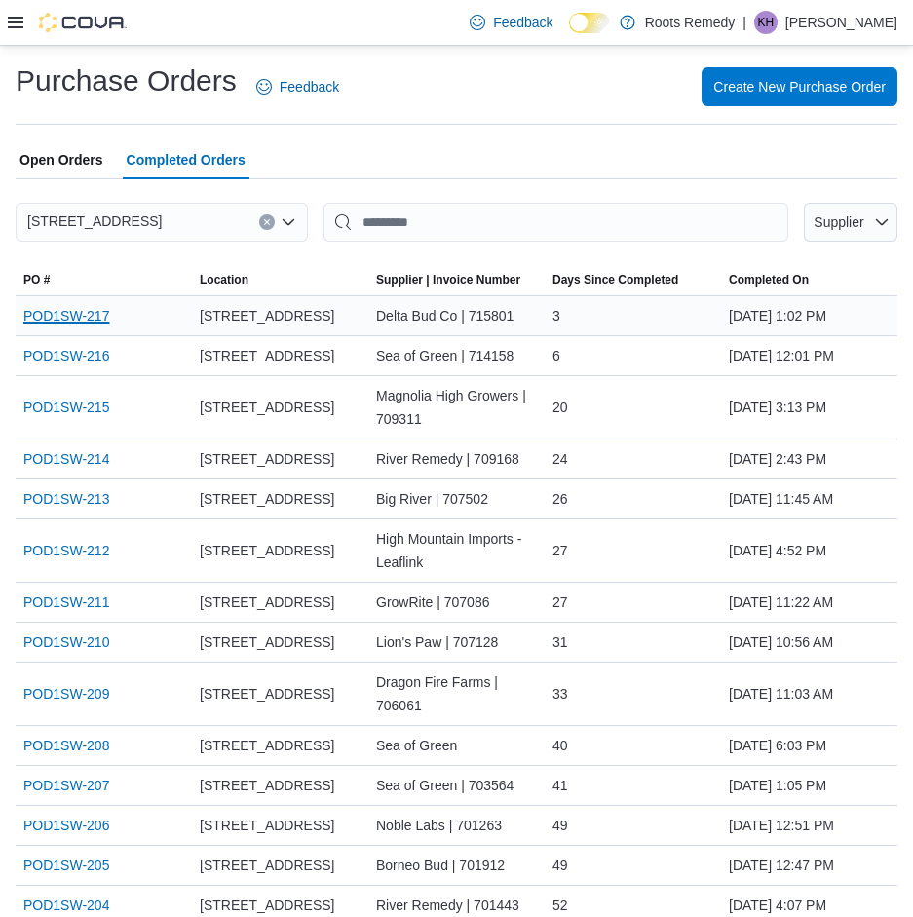
click at [91, 315] on link "POD1SW-217" at bounding box center [66, 315] width 86 height 23
